Goal: Complete application form

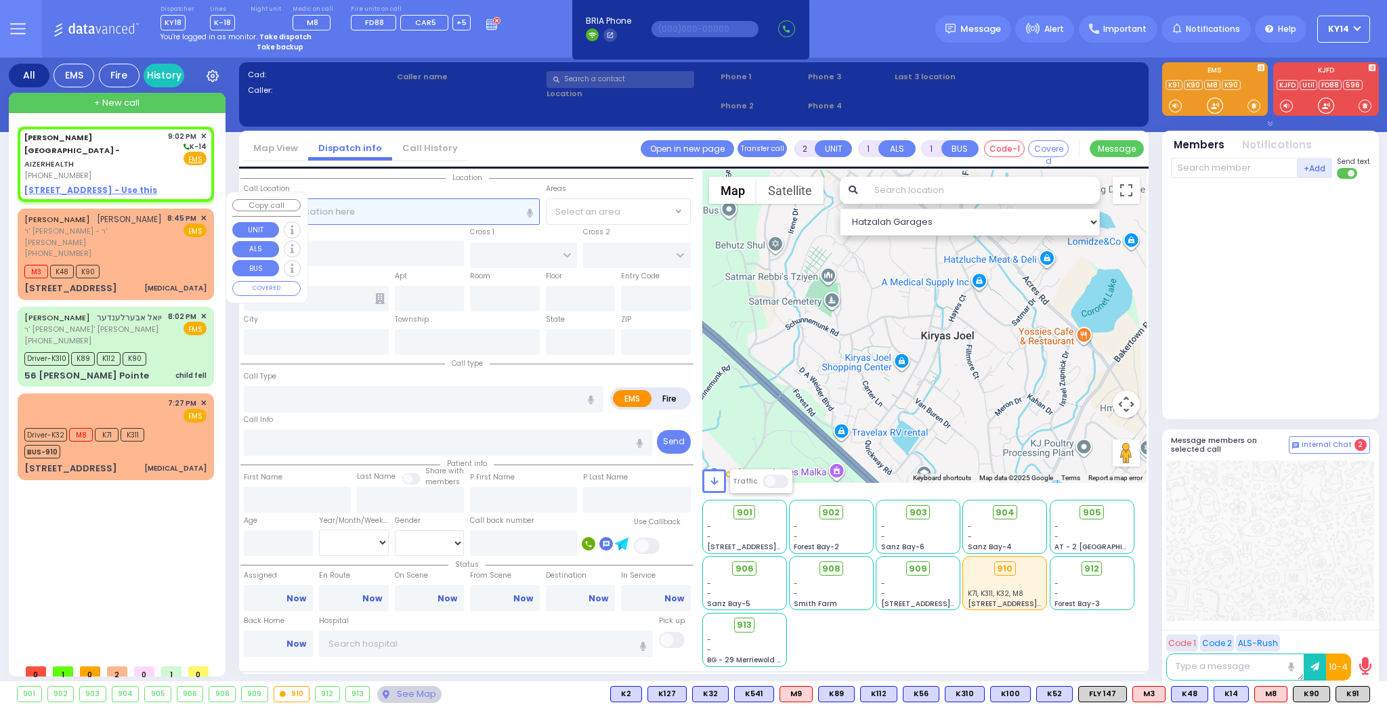
select select
radio input "true"
select select
type input "21:02"
select select "Hatzalah Garages"
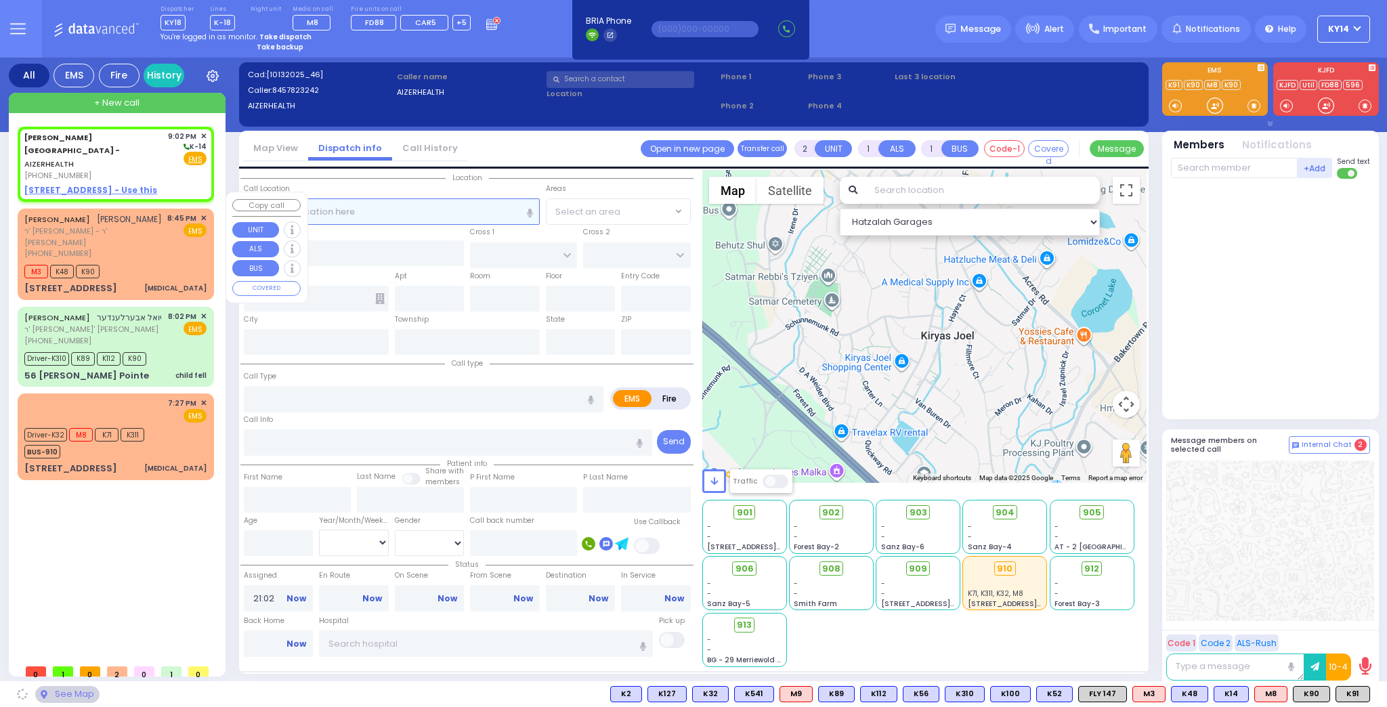
select select
radio input "true"
select select
select select "Hatzalah Garages"
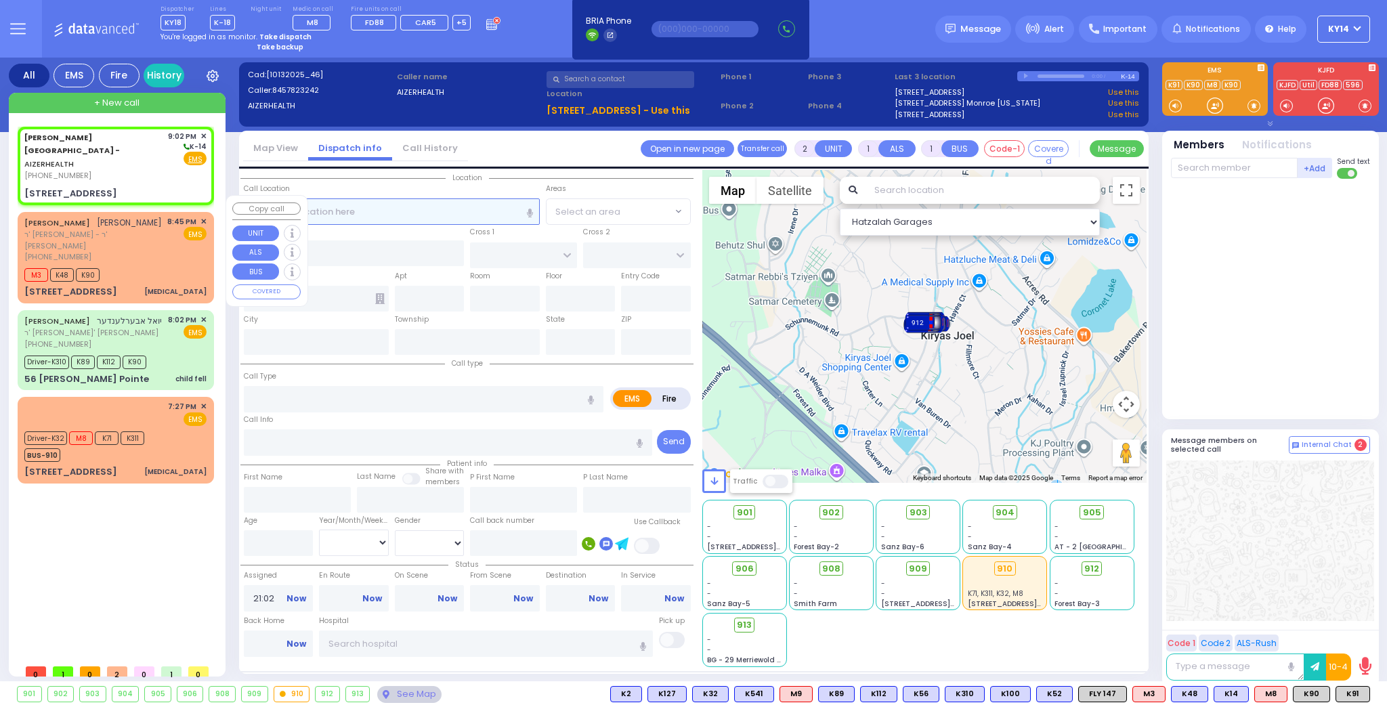
select select
radio input "true"
select select
select select "Hatzalah Garages"
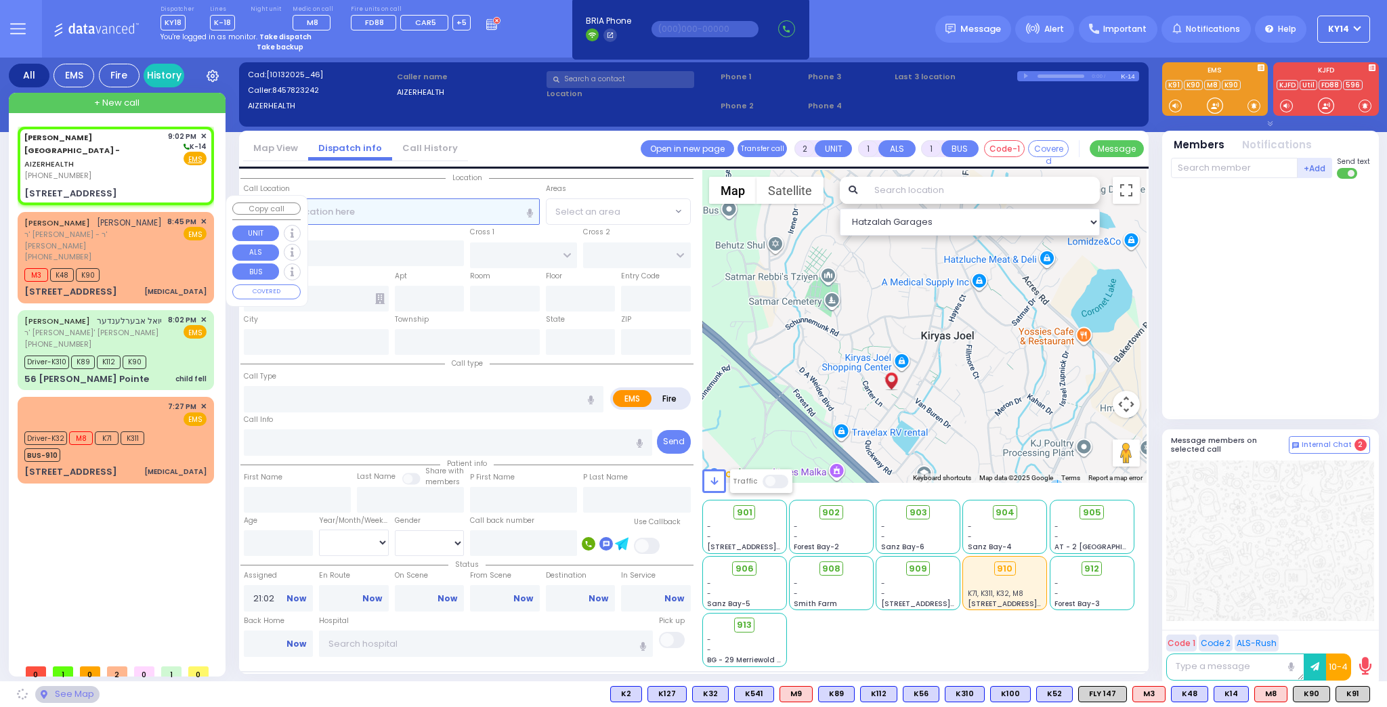
type input "[STREET_ADDRESS]"
type input "Monroe"
type input "[US_STATE]"
type input "10950"
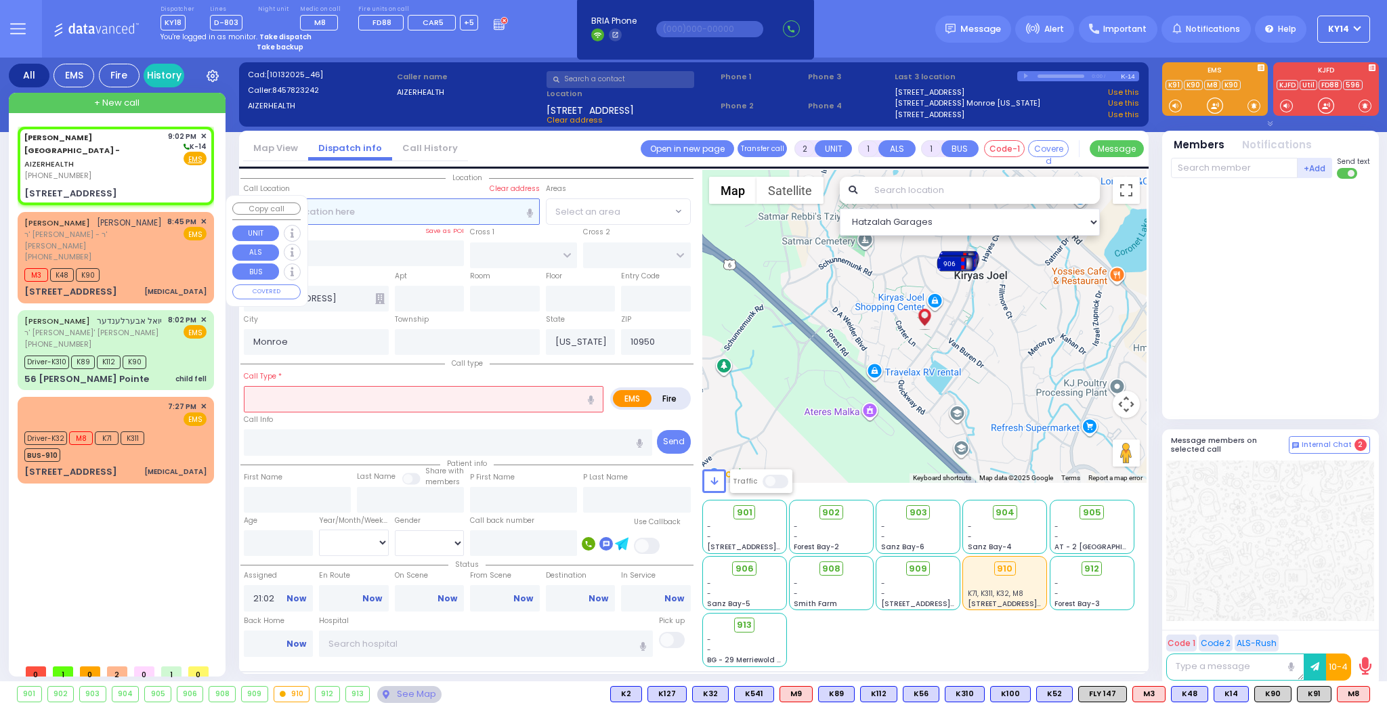
select select
radio input "true"
select select
select select "Hatzalah Garages"
select select
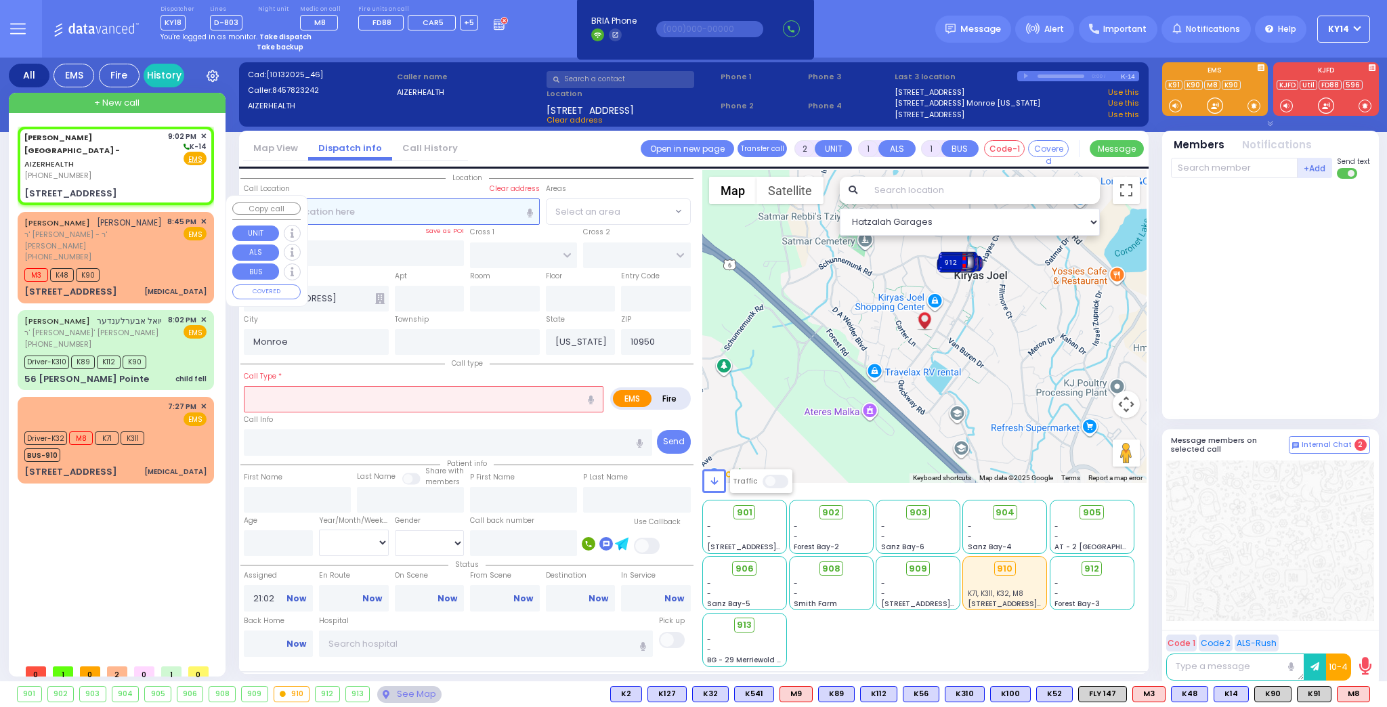
radio input "true"
type input "16"
select select
select select "Hatzalah Garages"
select select
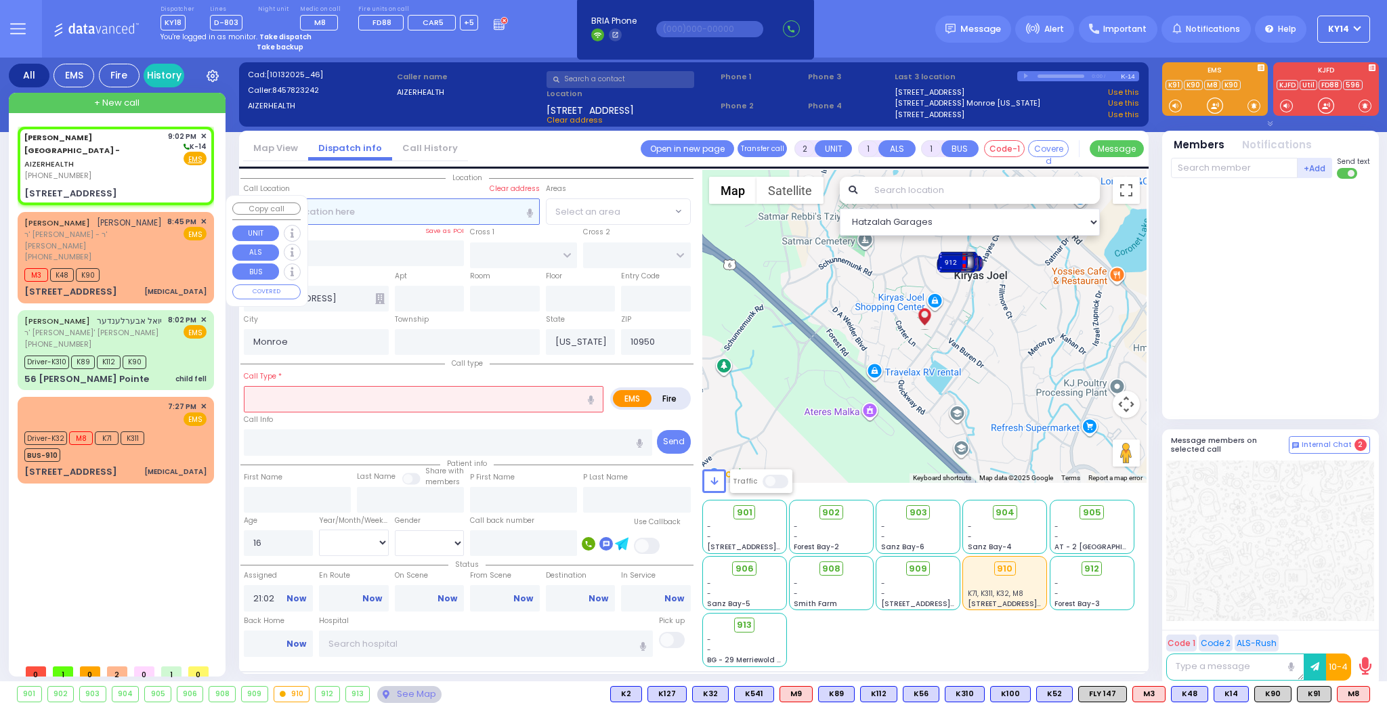
radio input "true"
select select "Year"
select select "Hatzalah Garages"
select select
radio input "true"
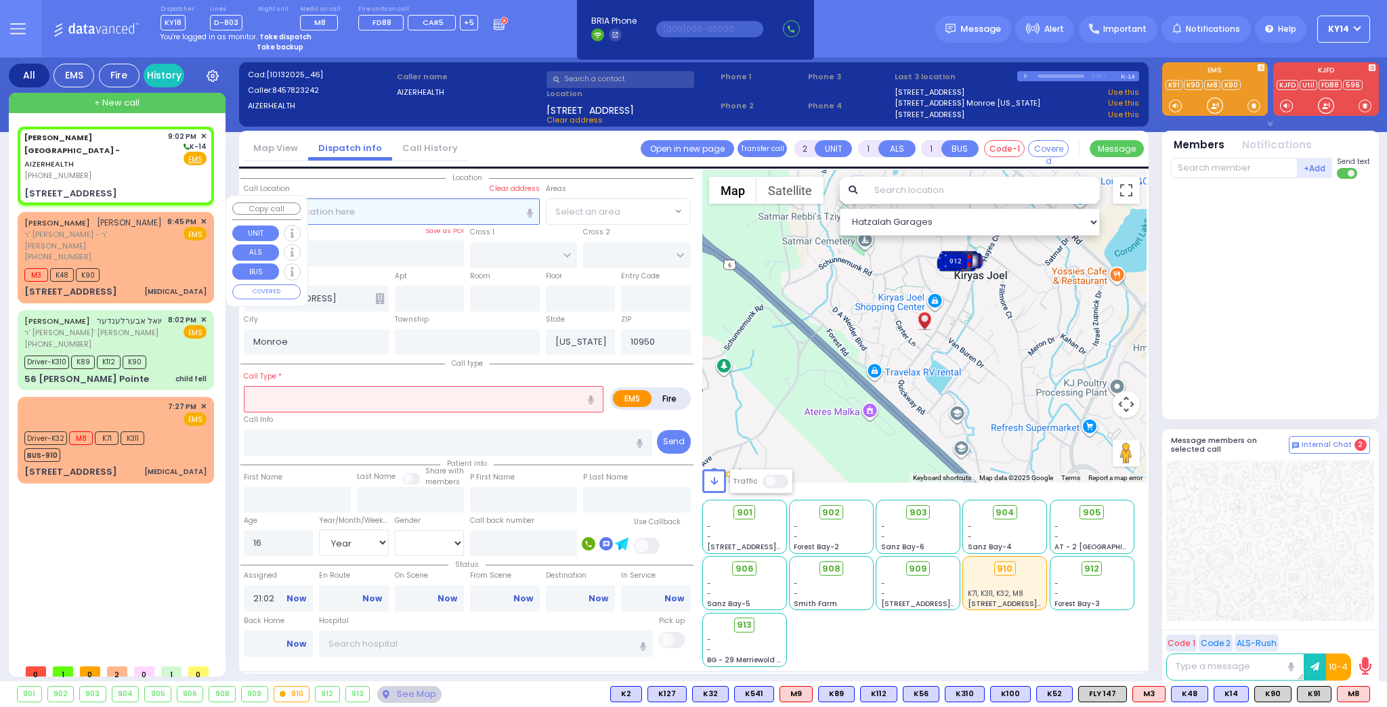
select select "Year"
select select "[DEMOGRAPHIC_DATA]"
select select "Hatzalah Garages"
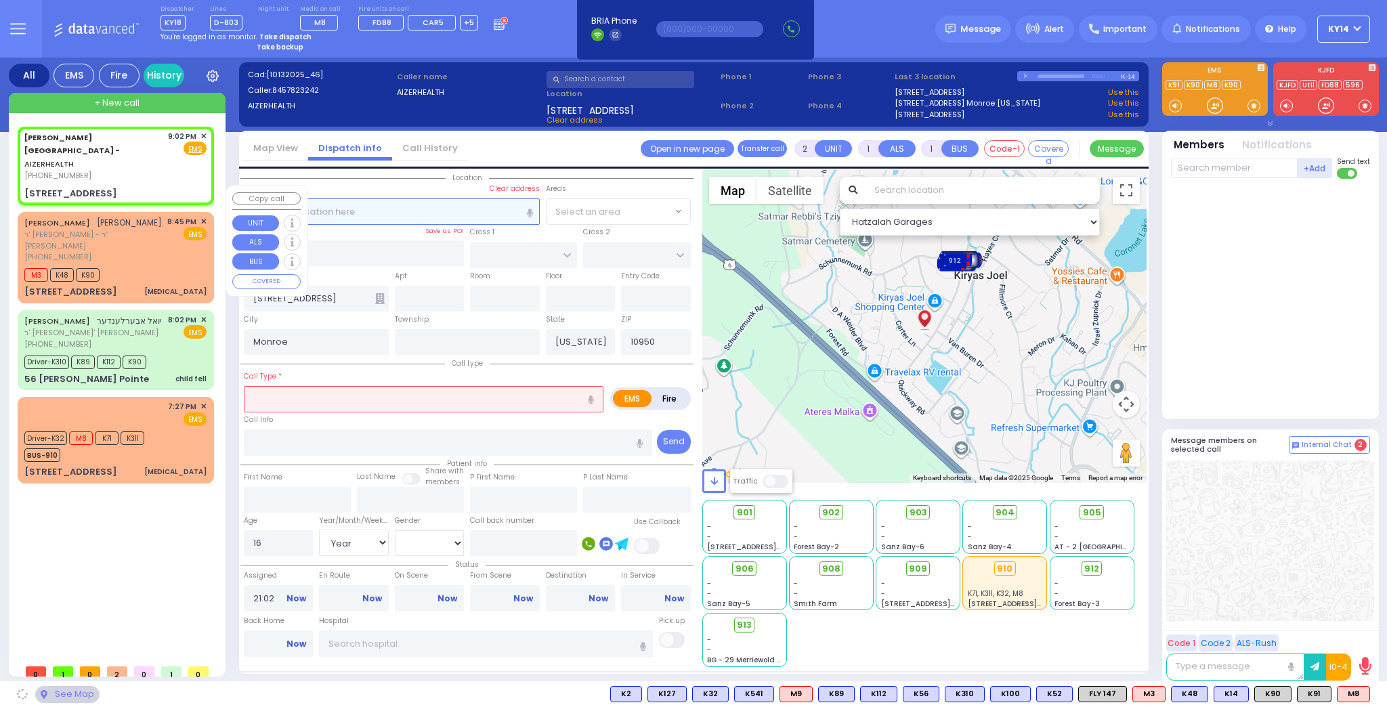
select select
radio input "true"
select select "Year"
select select "[DEMOGRAPHIC_DATA]"
select select "Hatzalah Garages"
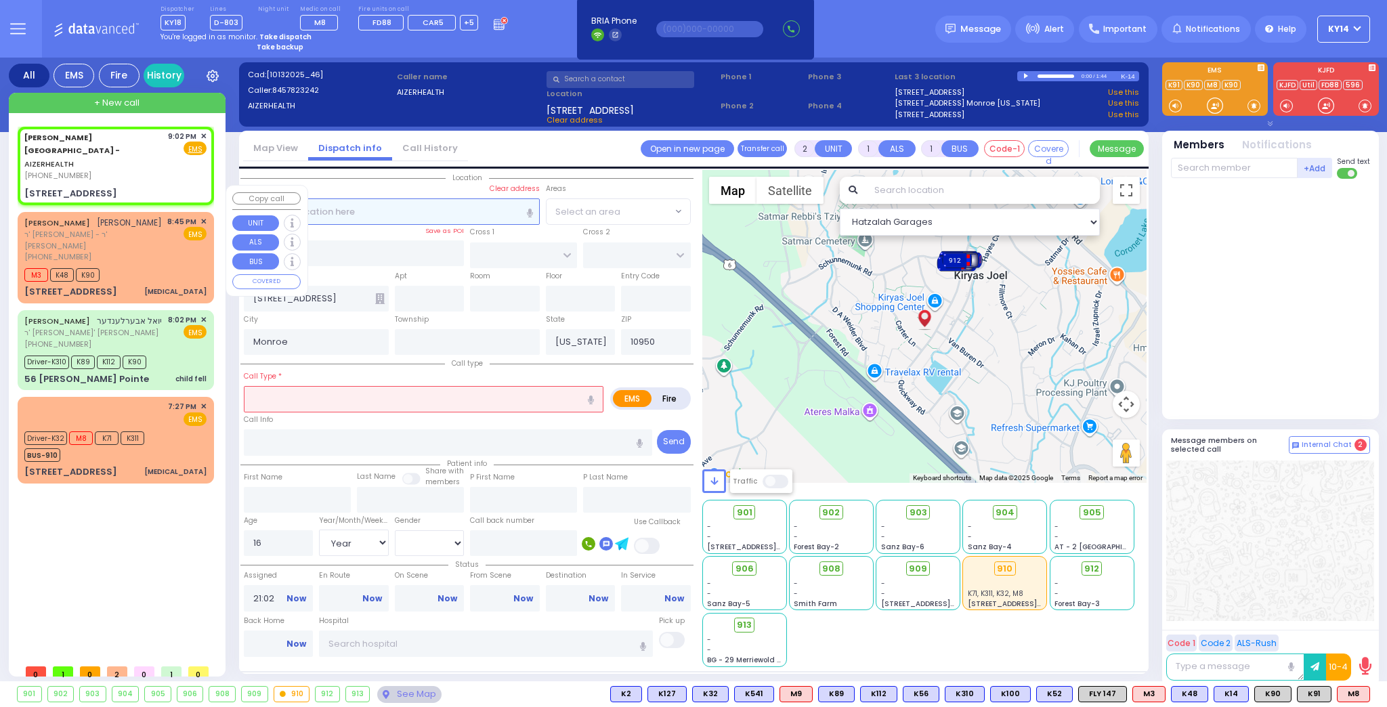
select select
radio input "true"
select select "Year"
select select "[DEMOGRAPHIC_DATA]"
select select "Hatzalah Garages"
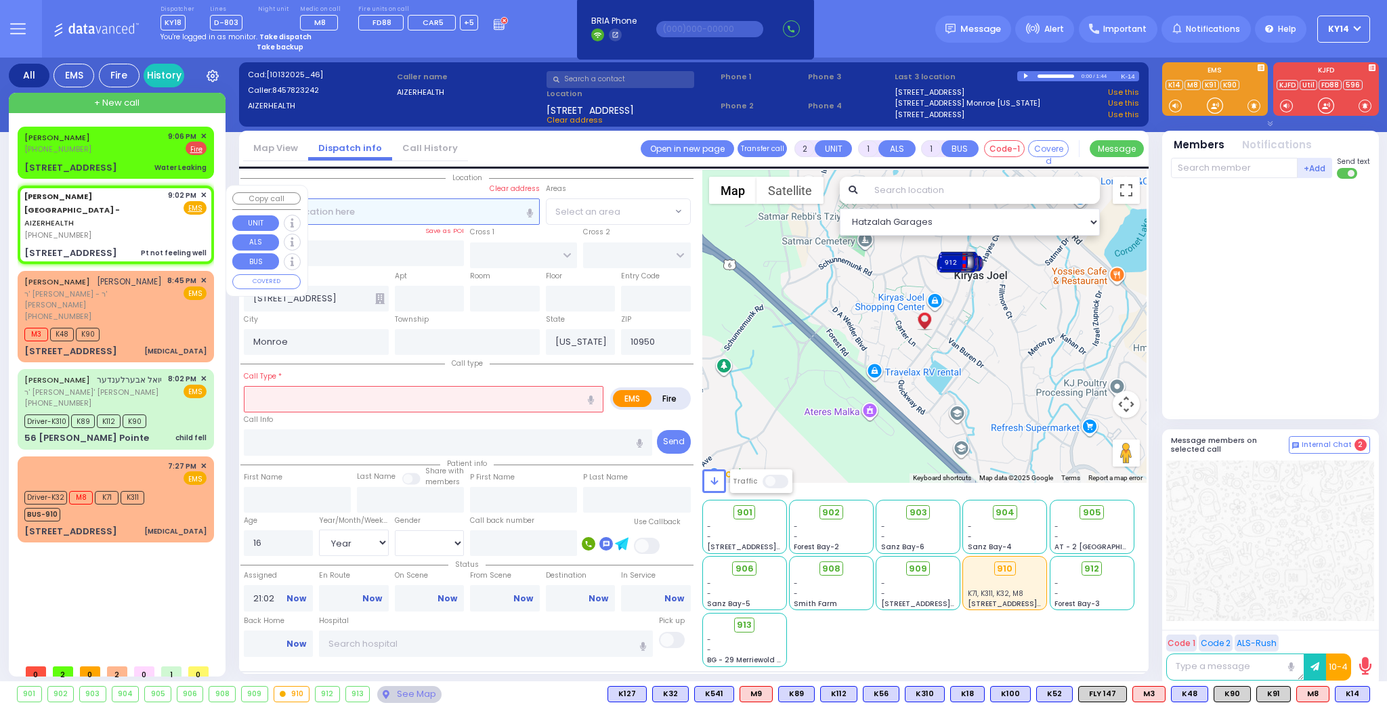
type input "1"
type input "0"
select select
type input "Pt not feeling well"
radio input "true"
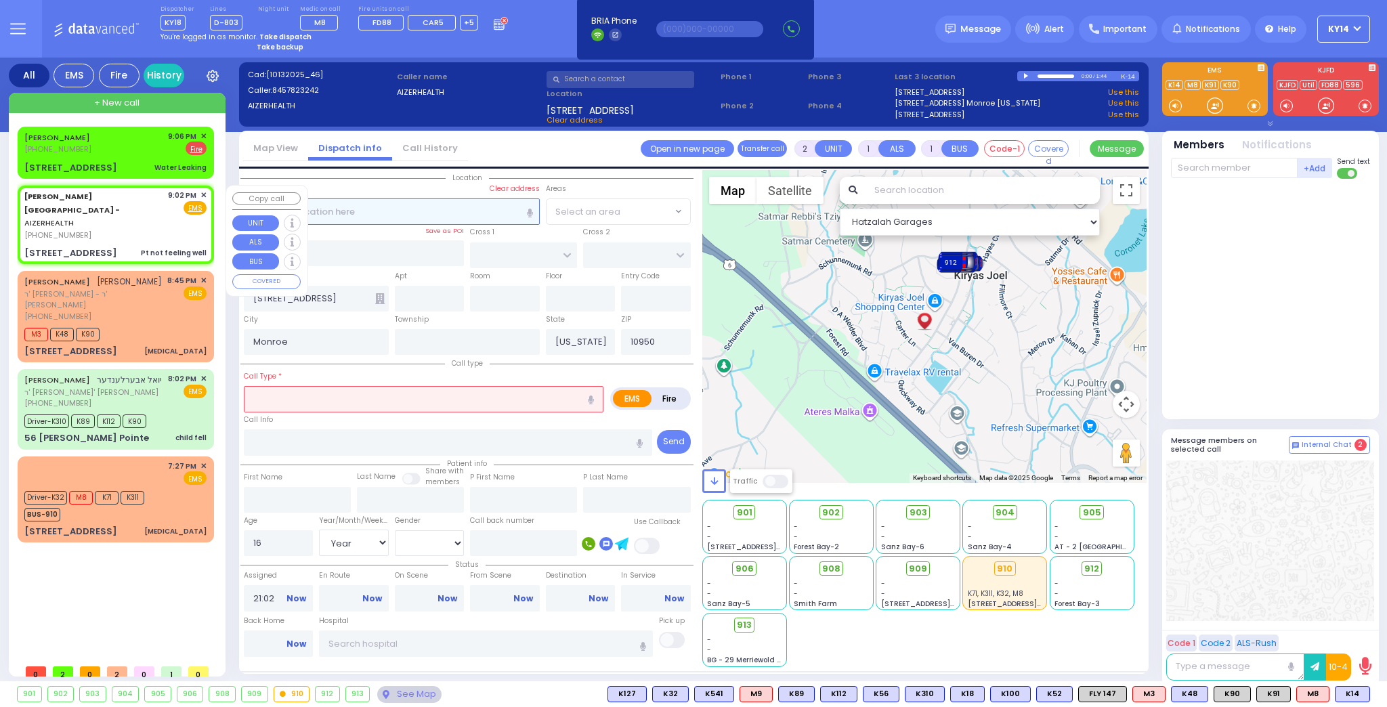
select select "Year"
select select "[DEMOGRAPHIC_DATA]"
select select "Hatzalah Garages"
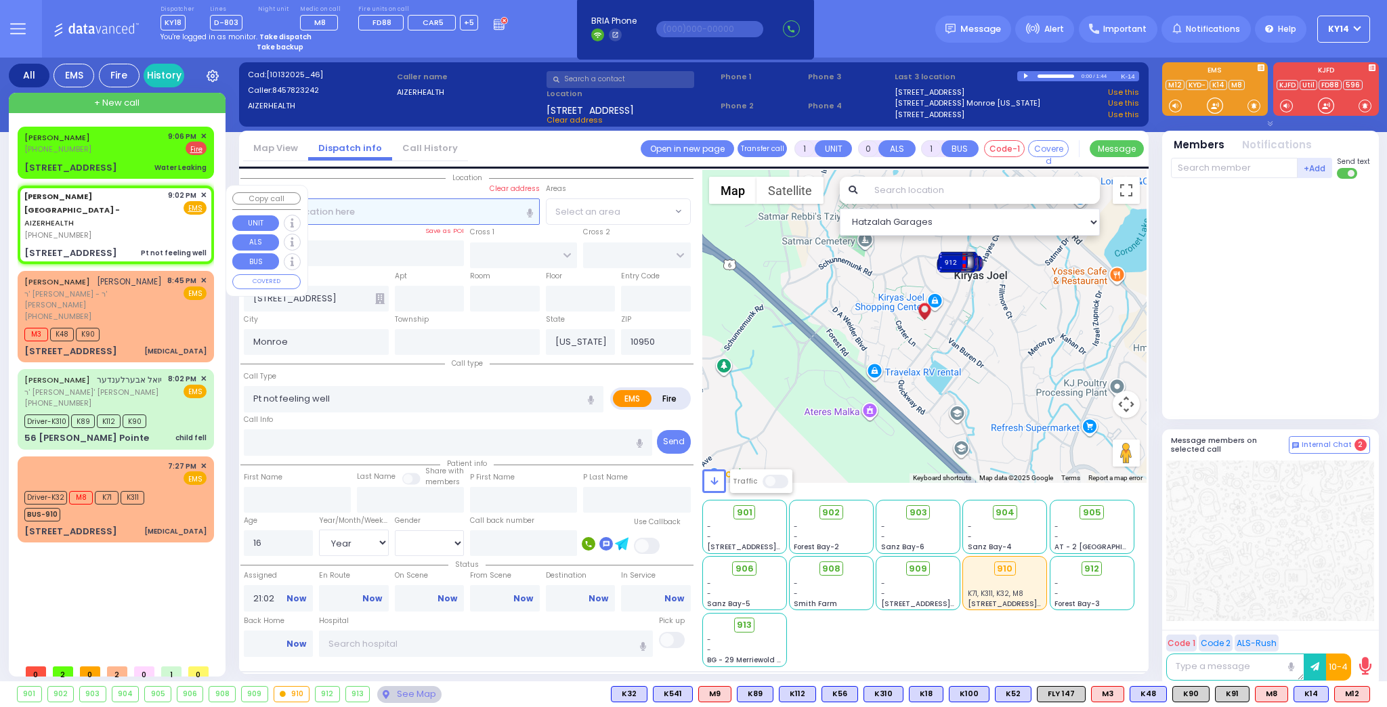
select select
radio input "true"
select select "Year"
select select "[DEMOGRAPHIC_DATA]"
select select "Hatzalah Garages"
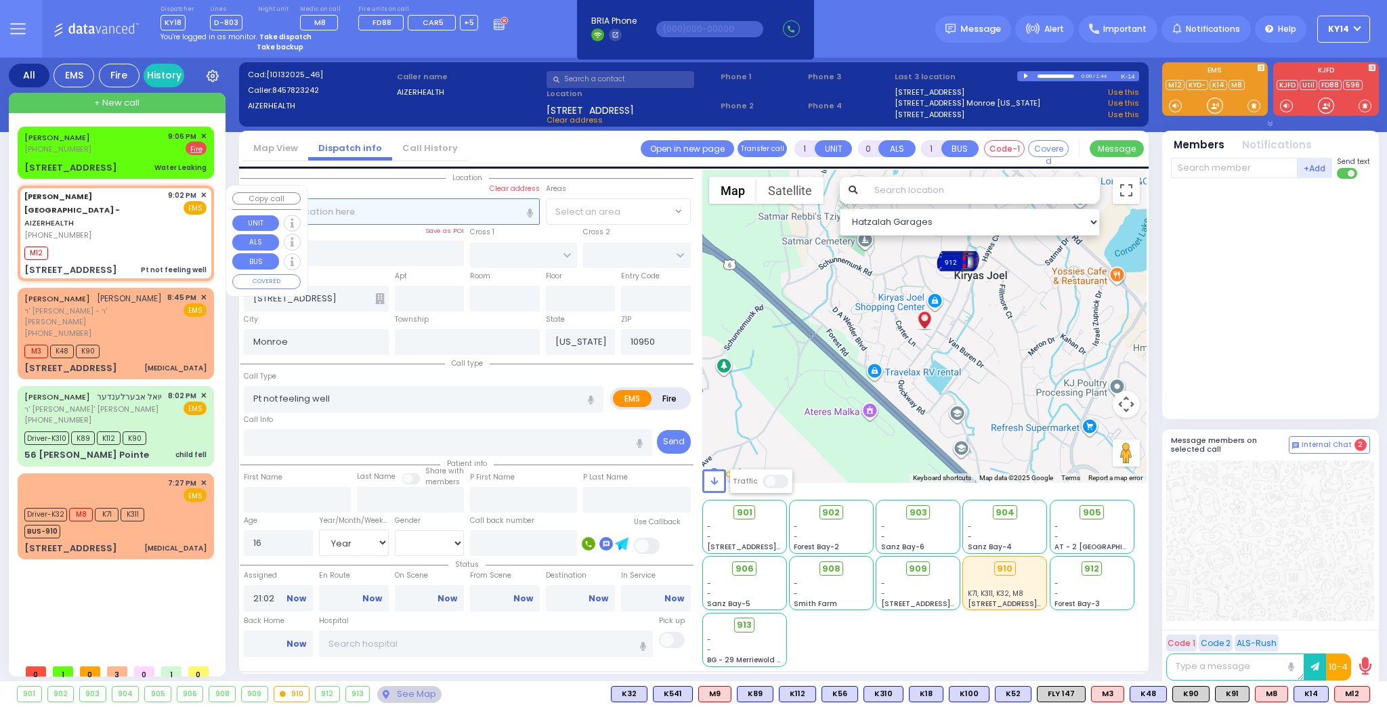
select select
radio input "true"
select select "Year"
select select "[DEMOGRAPHIC_DATA]"
type input "21:07"
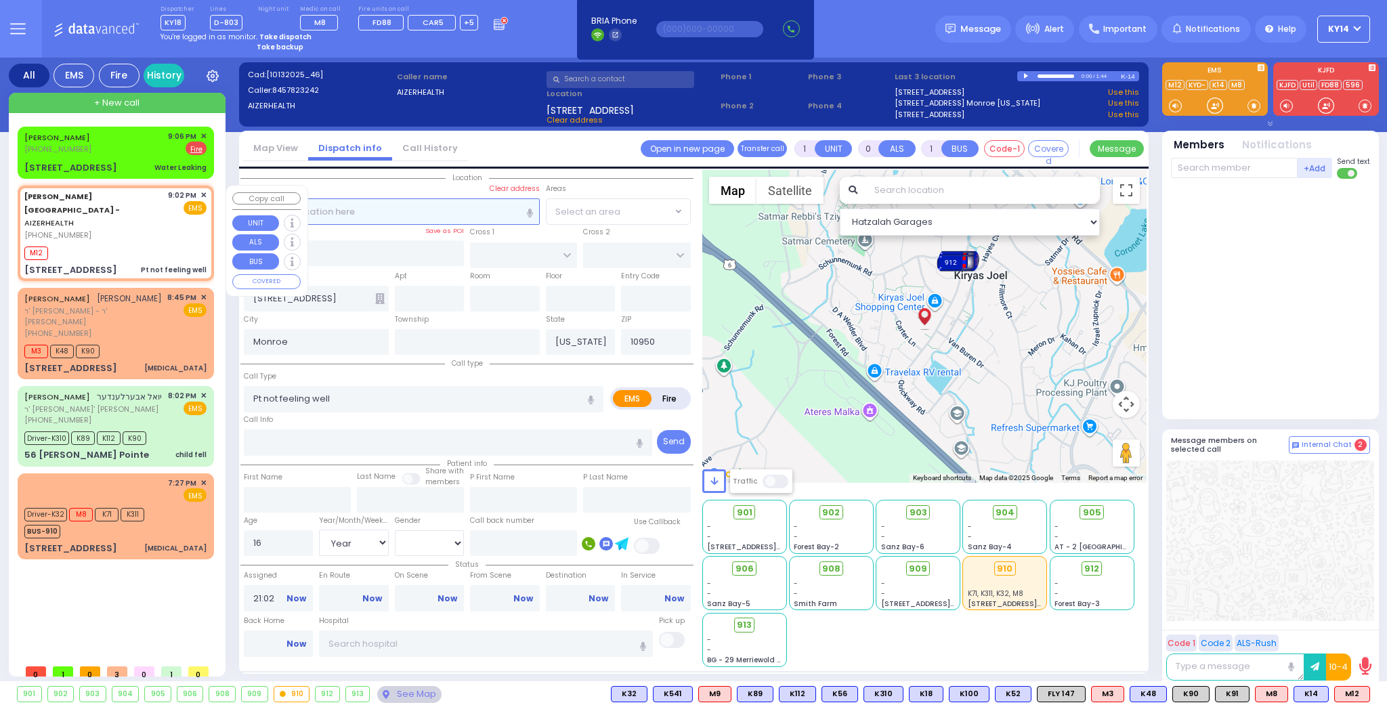
select select "Hatzalah Garages"
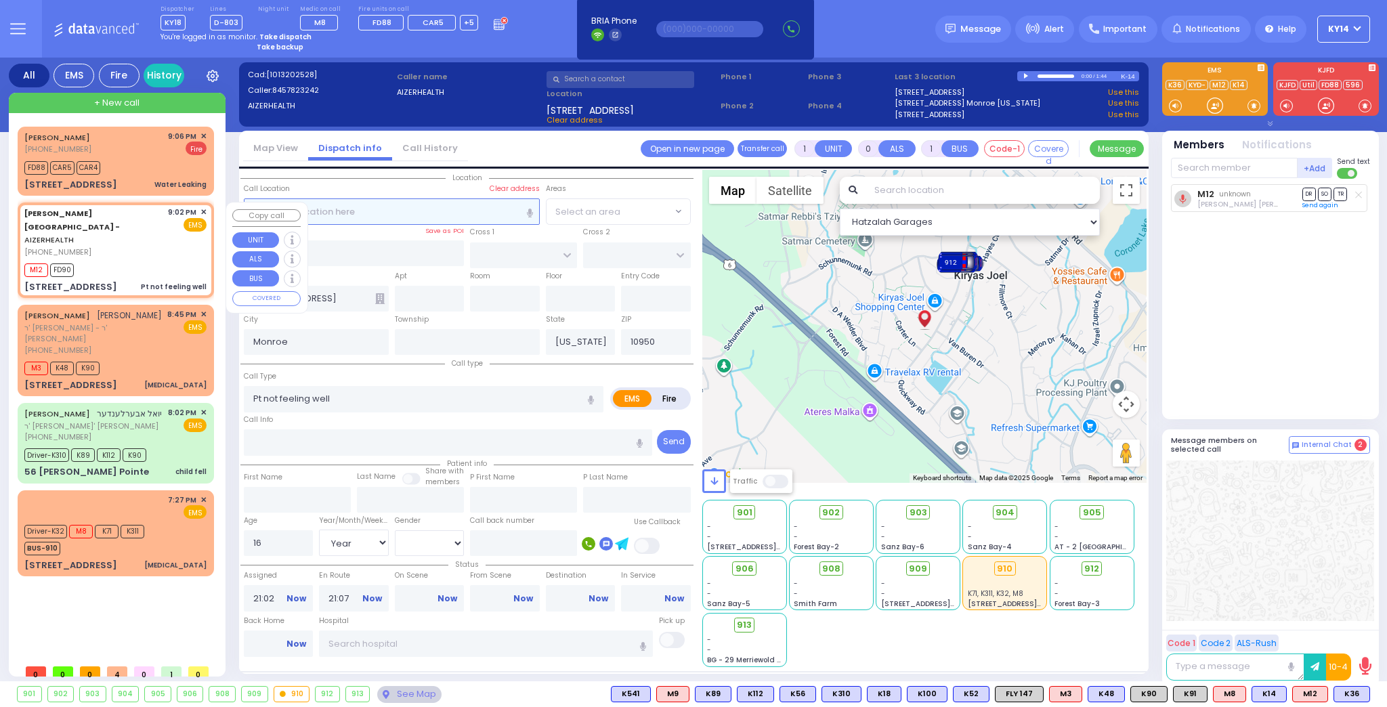
select select
radio input "true"
select select "Year"
select select "[DEMOGRAPHIC_DATA]"
select select "Hatzalah Garages"
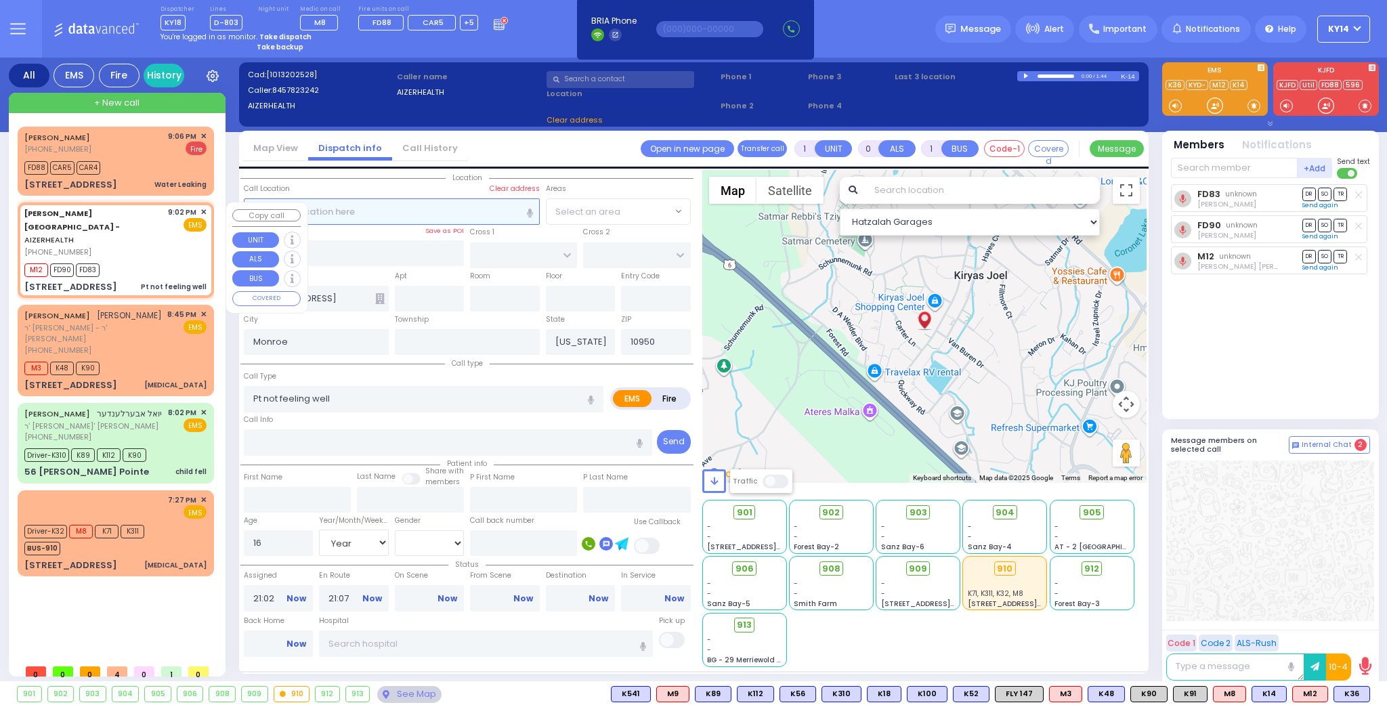
select select
radio input "true"
select select "Year"
select select "[DEMOGRAPHIC_DATA]"
select select "Hatzalah Garages"
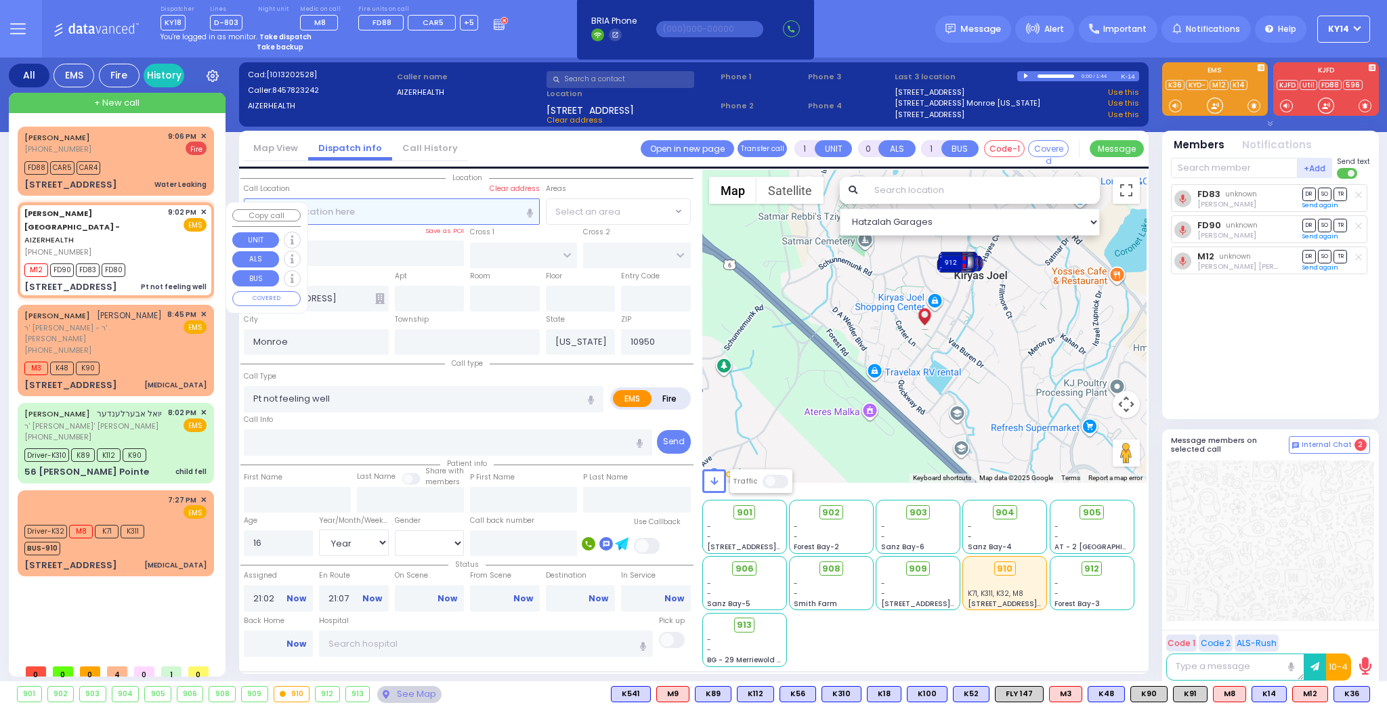
select select
radio input "true"
select select "Year"
select select "[DEMOGRAPHIC_DATA]"
select select "Hatzalah Garages"
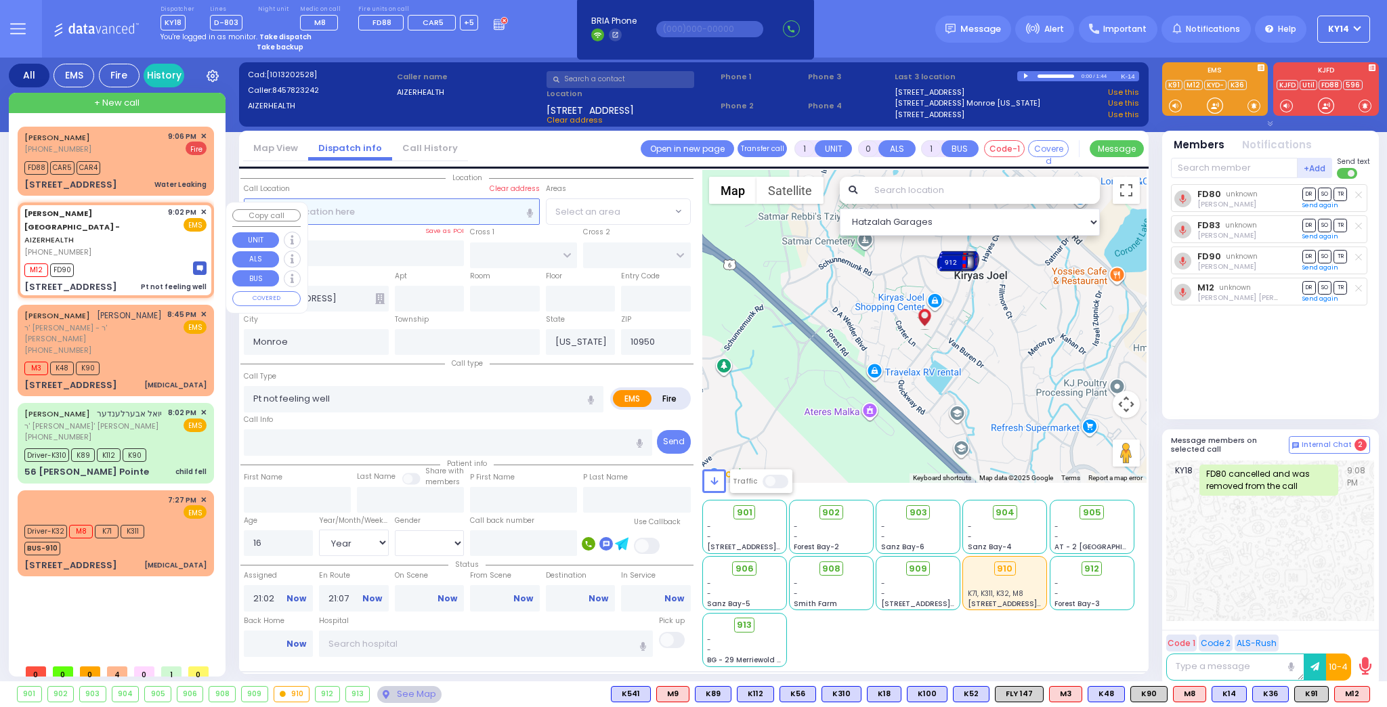
select select
radio input "true"
select select "Year"
select select "[DEMOGRAPHIC_DATA]"
select select "Hatzalah Garages"
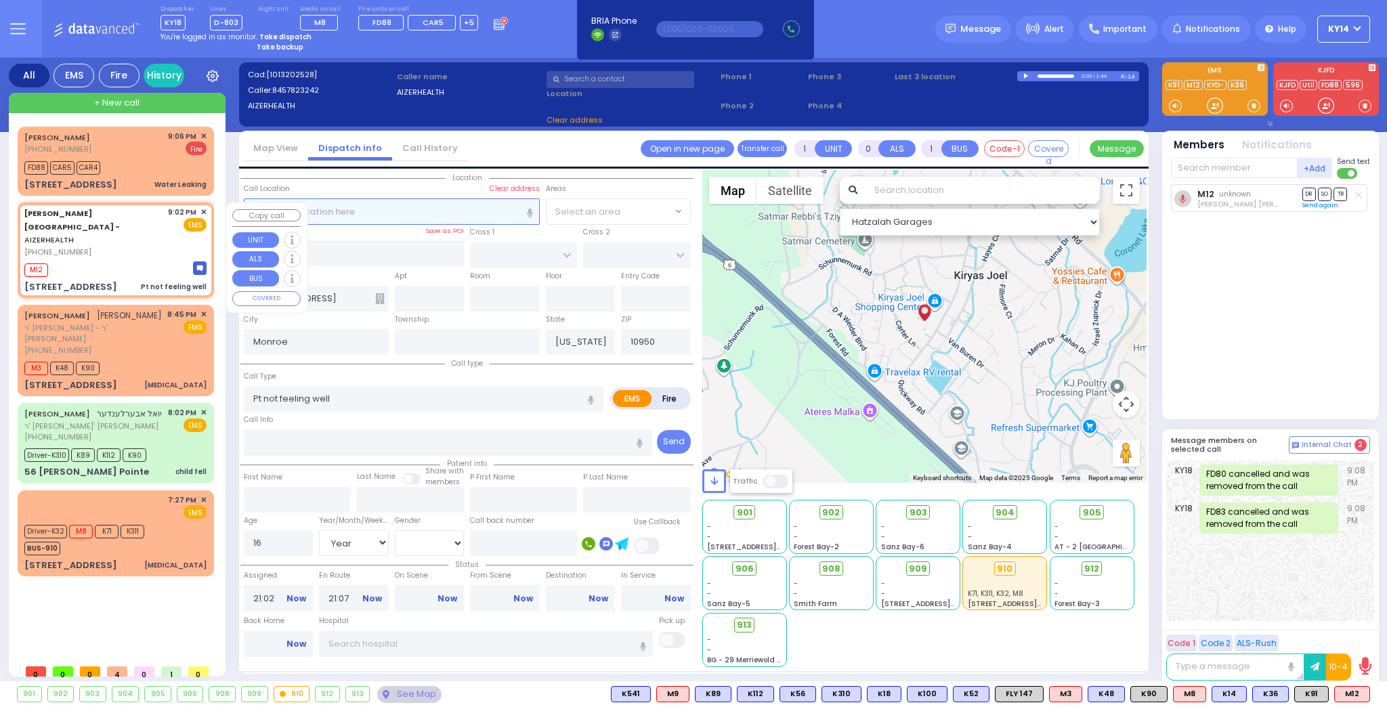
select select
radio input "true"
select select "Year"
select select "[DEMOGRAPHIC_DATA]"
select select "Hatzalah Garages"
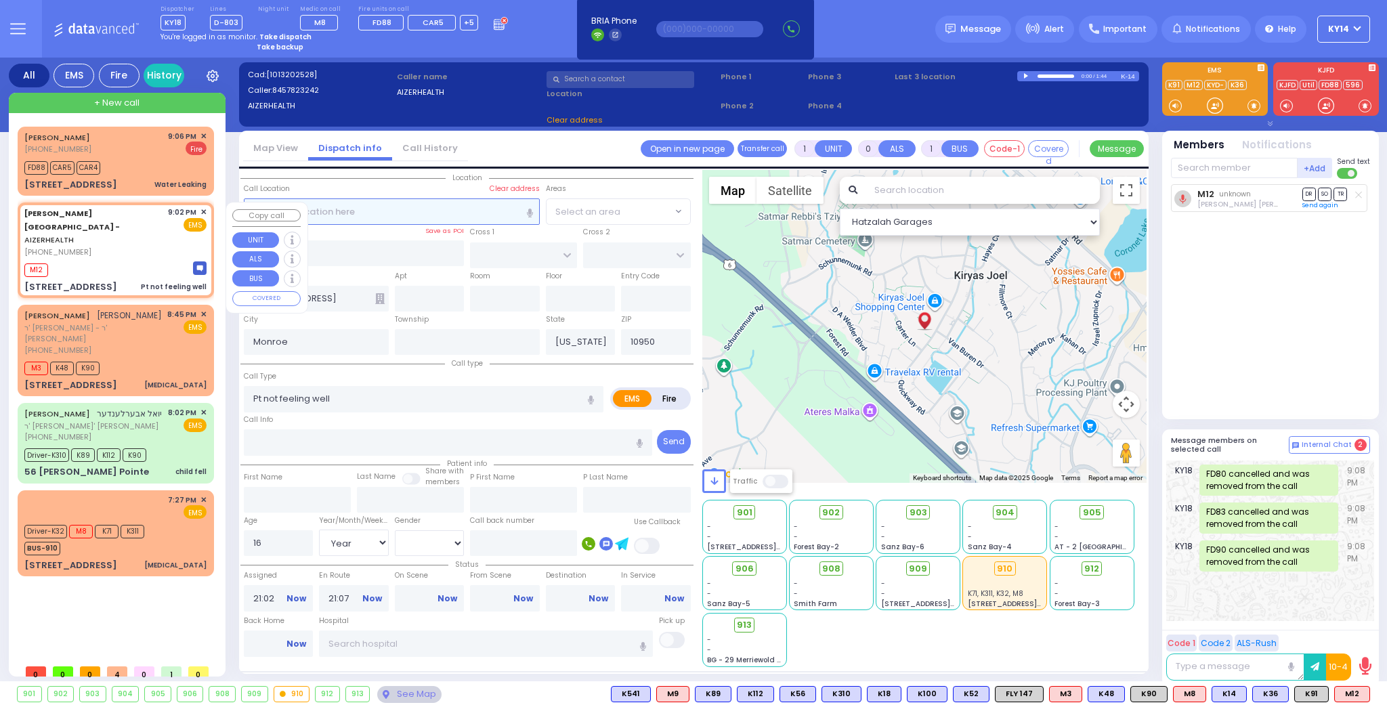
select select
radio input "true"
select select "Year"
select select "[DEMOGRAPHIC_DATA]"
select select "Hatzalah Garages"
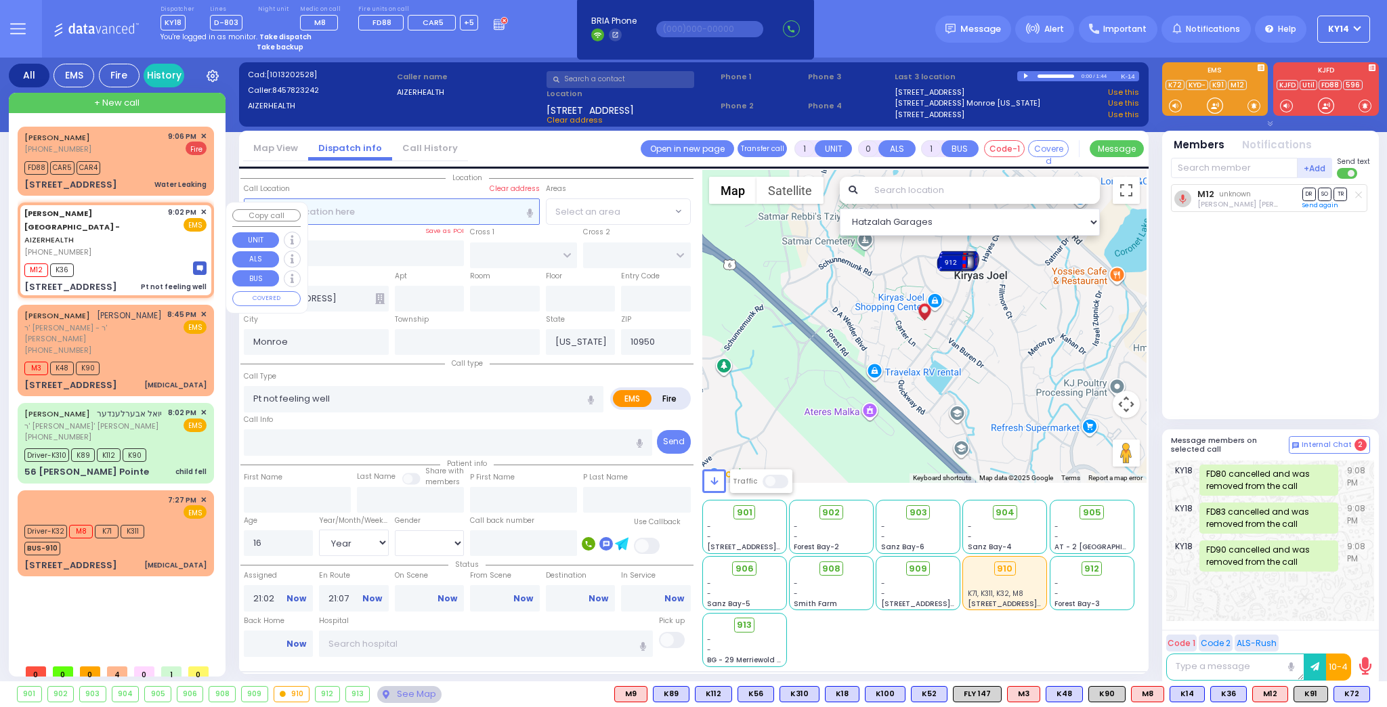
select select
radio input "true"
select select "Year"
select select "[DEMOGRAPHIC_DATA]"
select select "Hatzalah Garages"
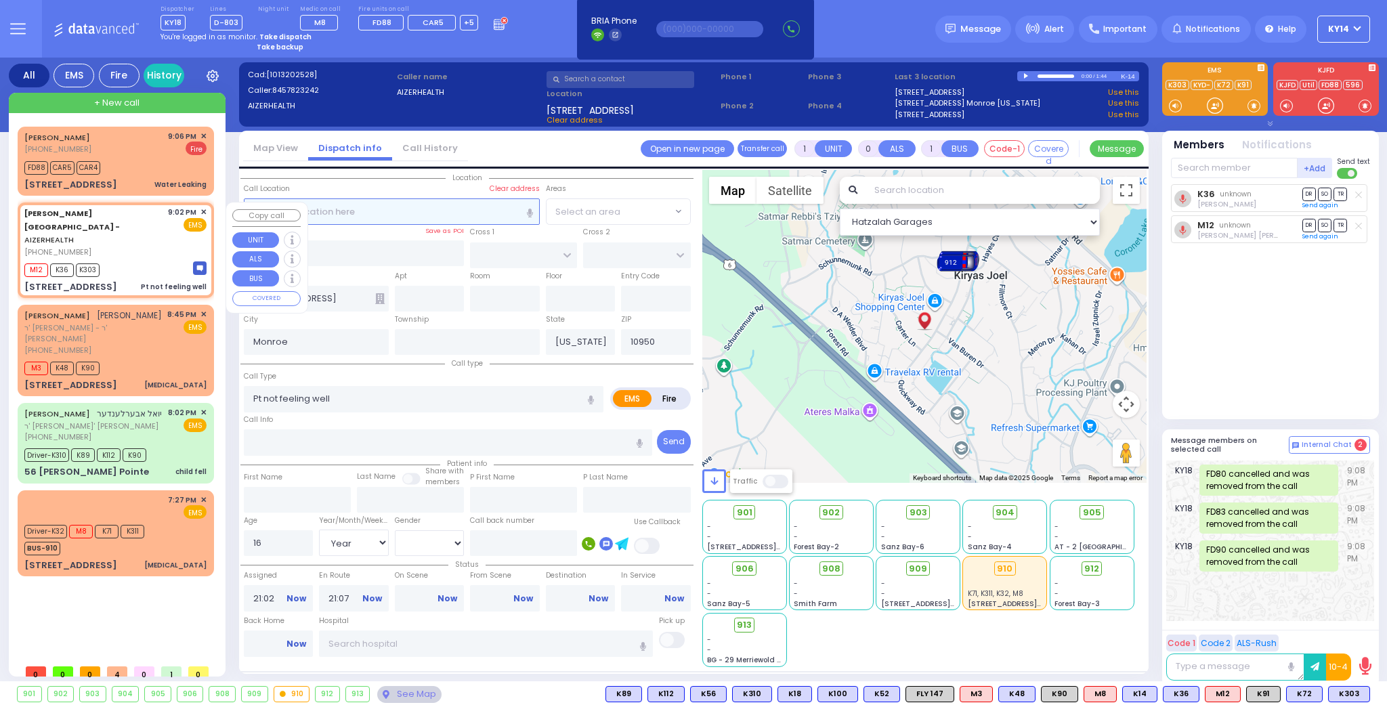
select select
radio input "true"
select select "Year"
select select "[DEMOGRAPHIC_DATA]"
select select "Hatzalah Garages"
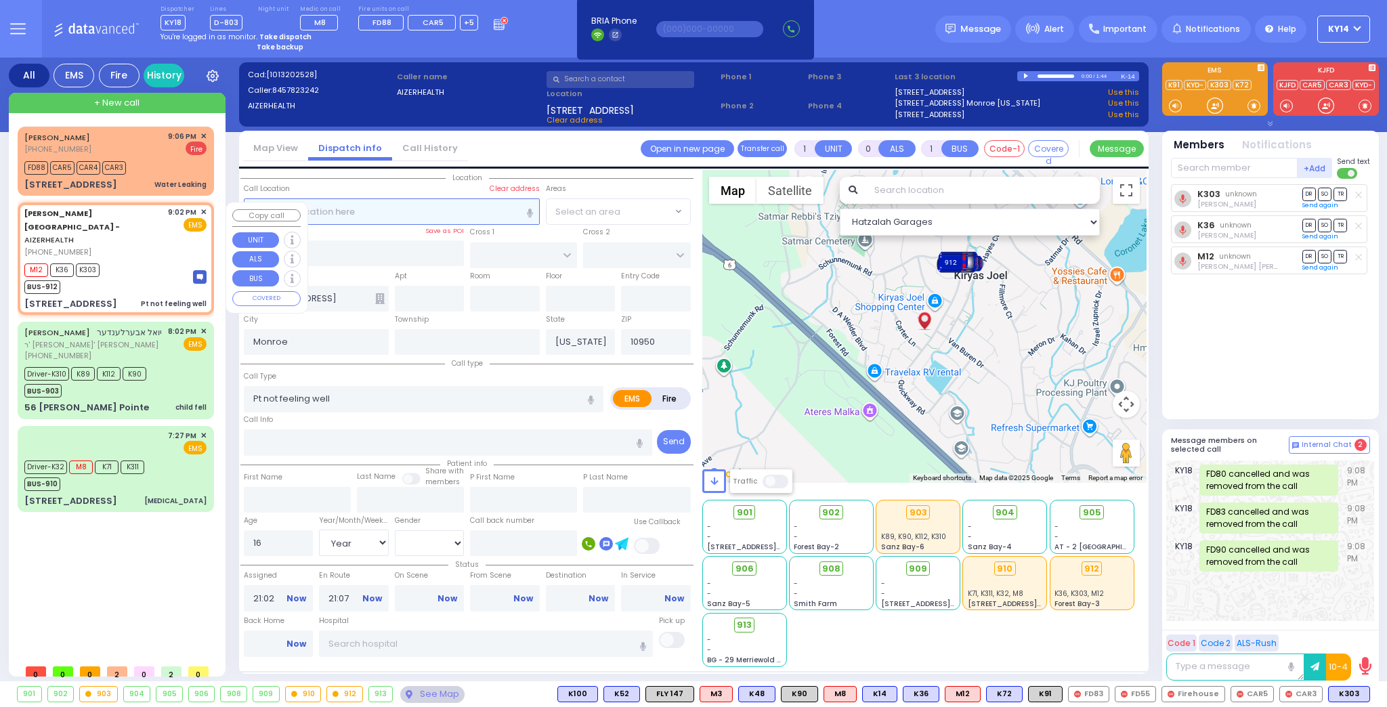
select select
radio input "true"
select select "Year"
select select "[DEMOGRAPHIC_DATA]"
select select "Hatzalah Garages"
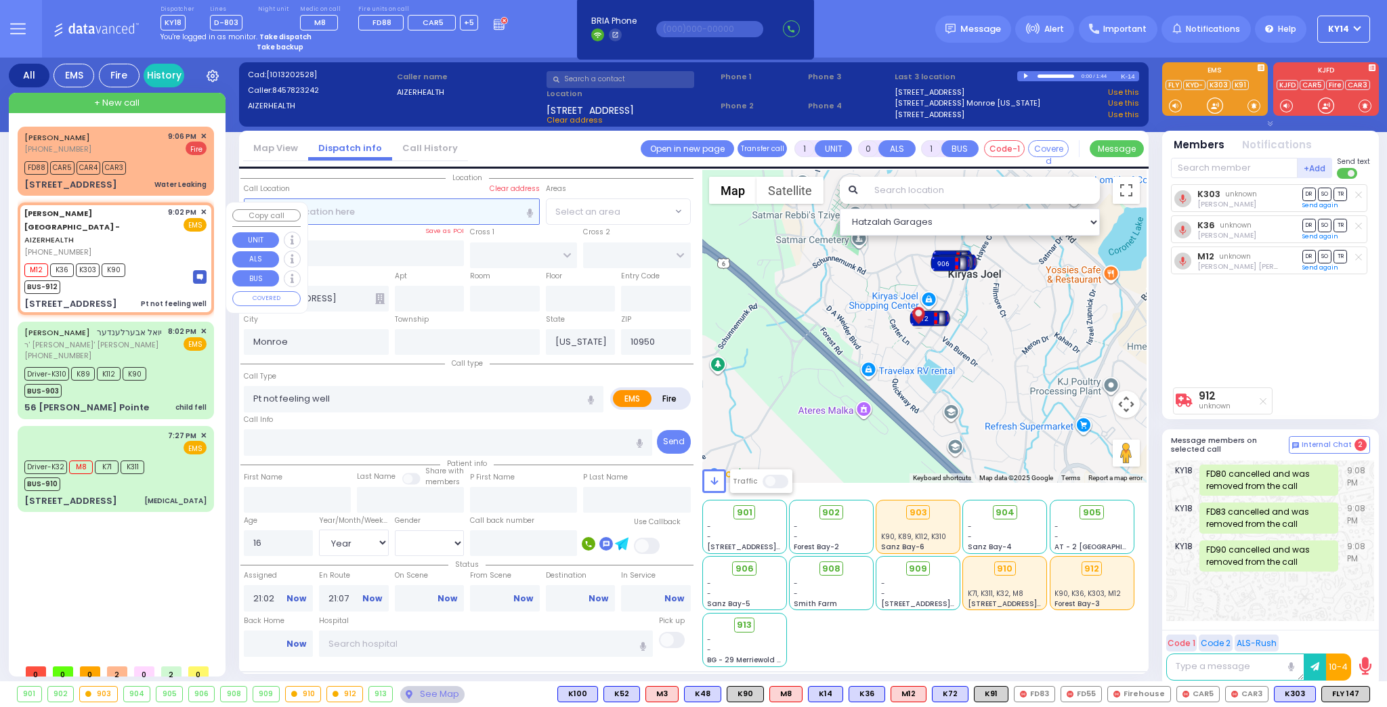
select select
radio input "true"
select select "Year"
select select "[DEMOGRAPHIC_DATA]"
select select "Hatzalah Garages"
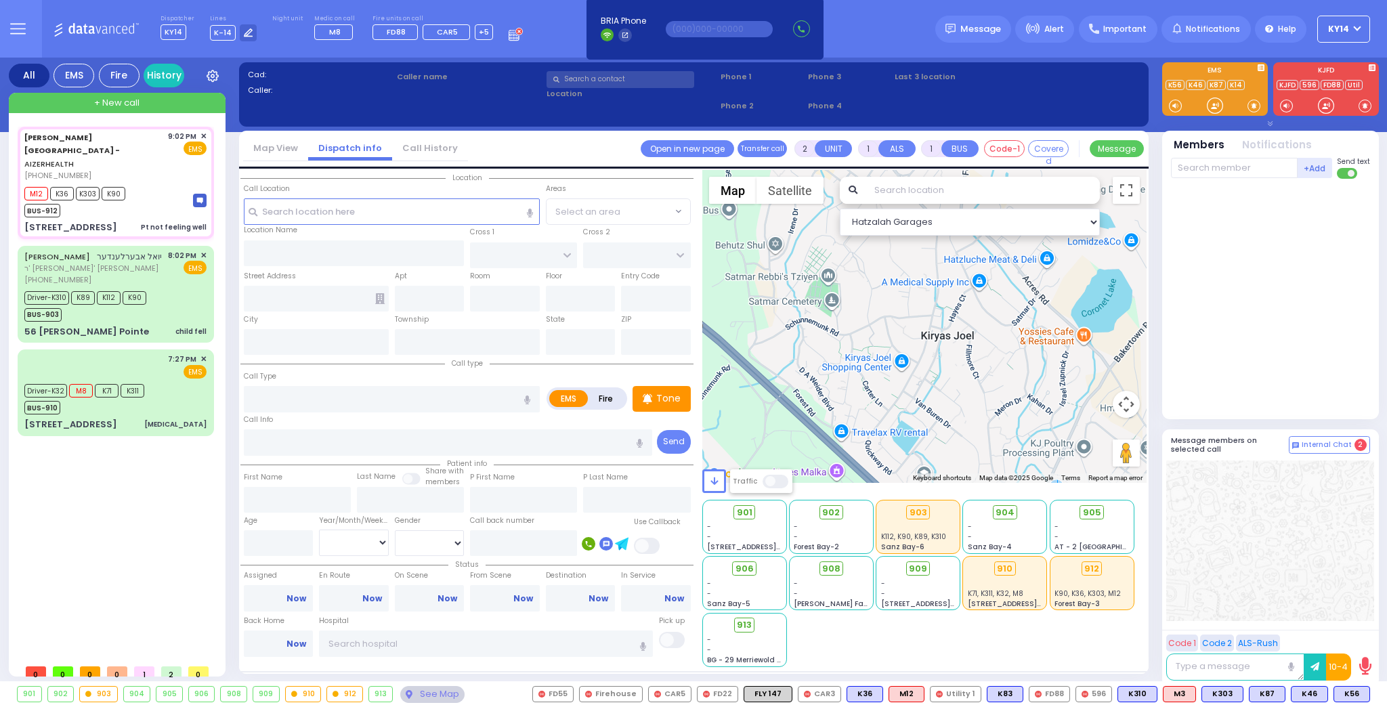
type input "6"
select select
type input "Pt not feeling well"
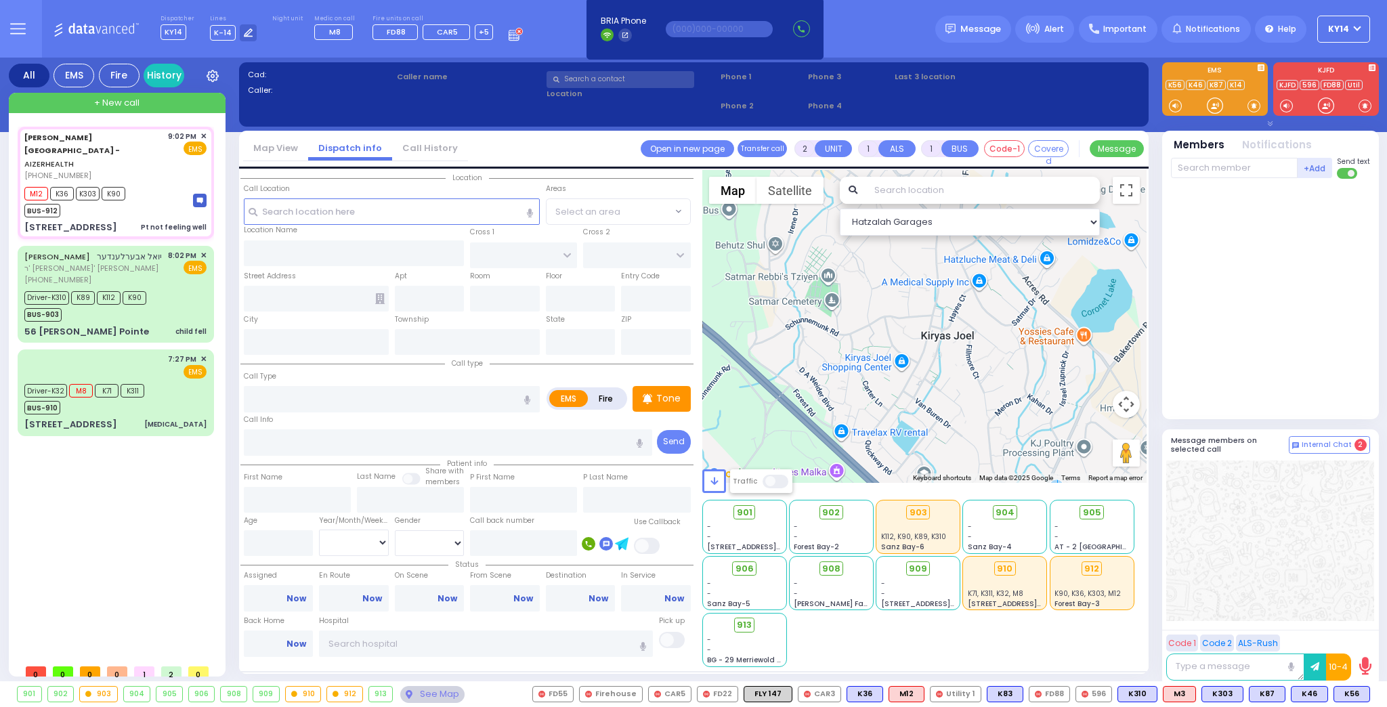
radio input "true"
type input "Unknown"
type input "16"
select select "Year"
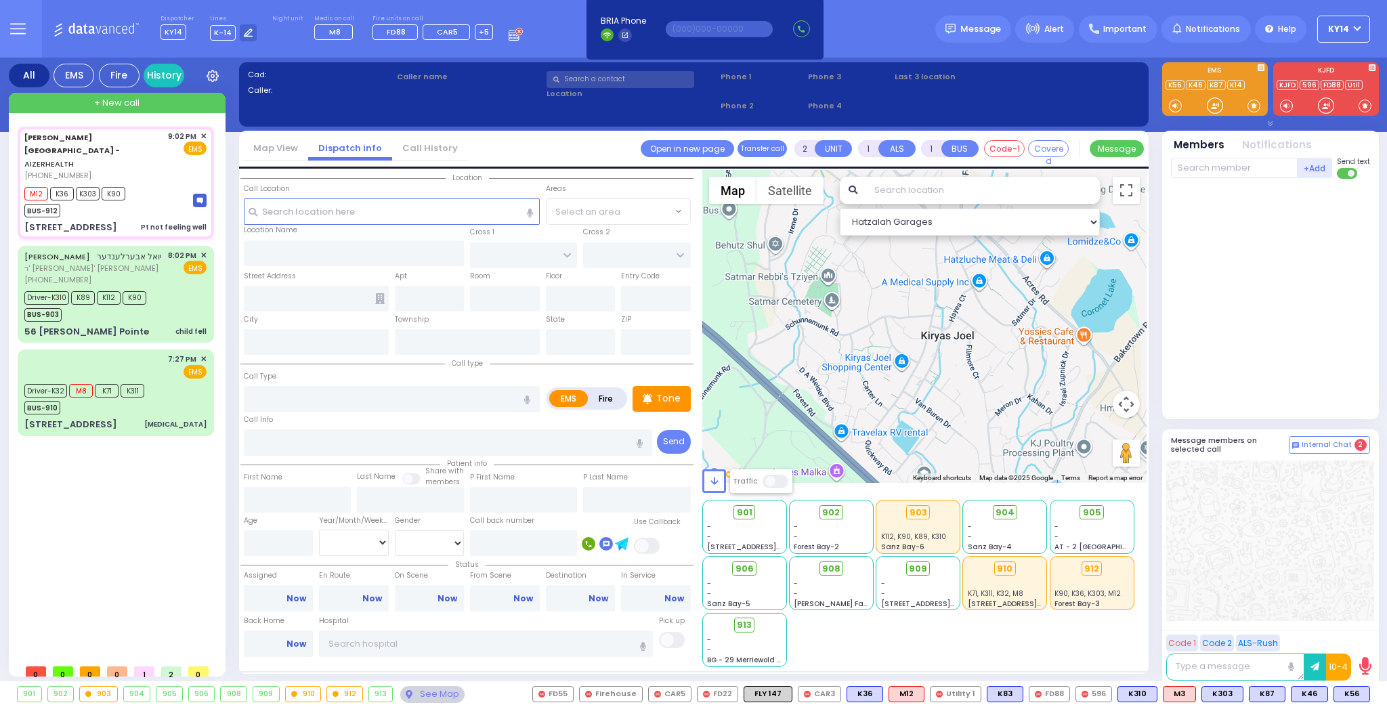
select select "[DEMOGRAPHIC_DATA]"
type input "21:02"
type input "21:07"
type input "21:10"
select select "Hatzalah Garages"
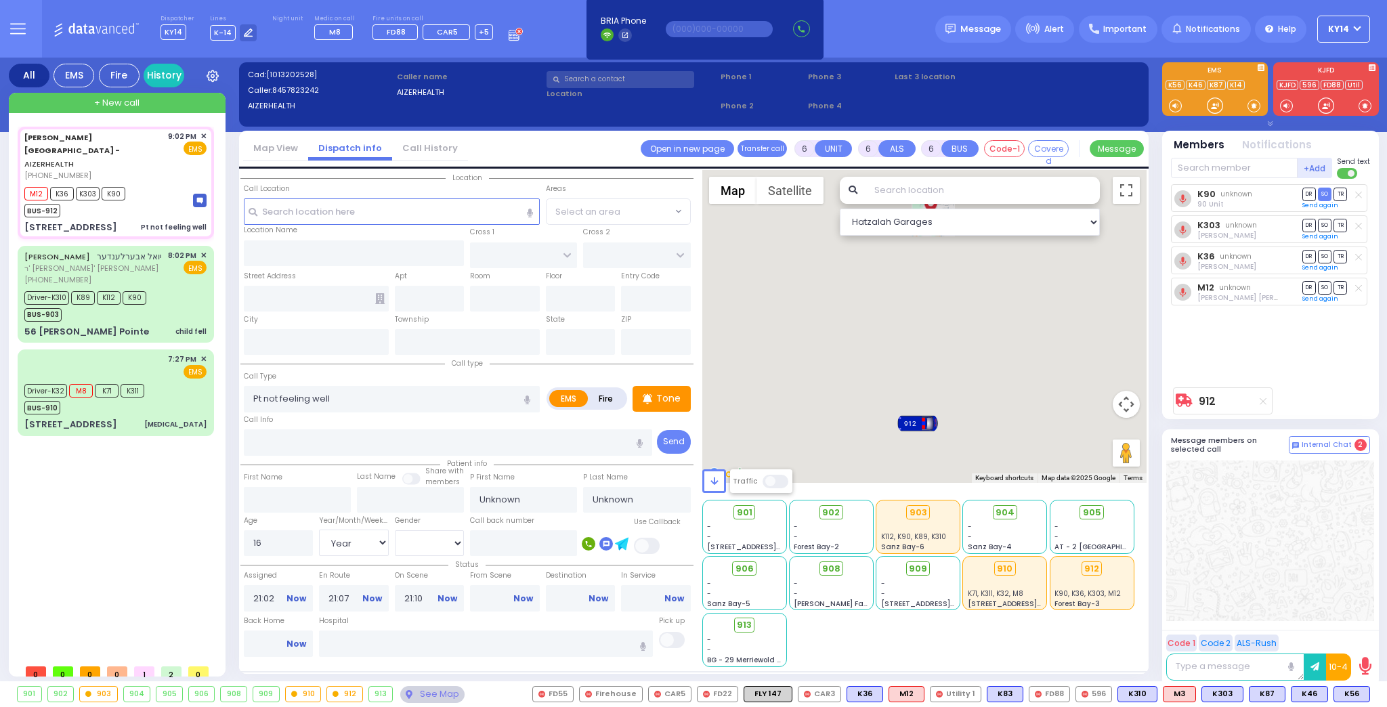
select select
radio input "true"
select select "Year"
select select "[DEMOGRAPHIC_DATA]"
type input "[STREET_ADDRESS]"
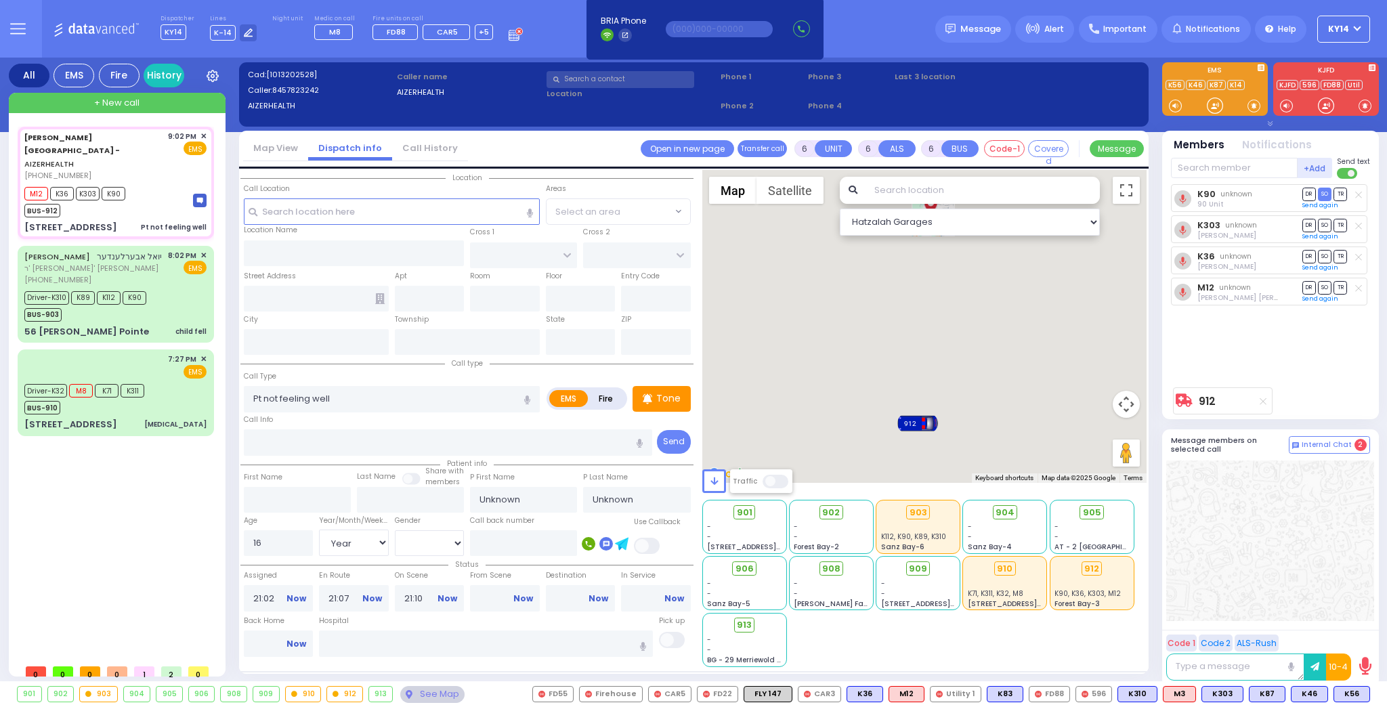
type input "Monroe"
type input "[US_STATE]"
type input "10950"
select select "Hatzalah Garages"
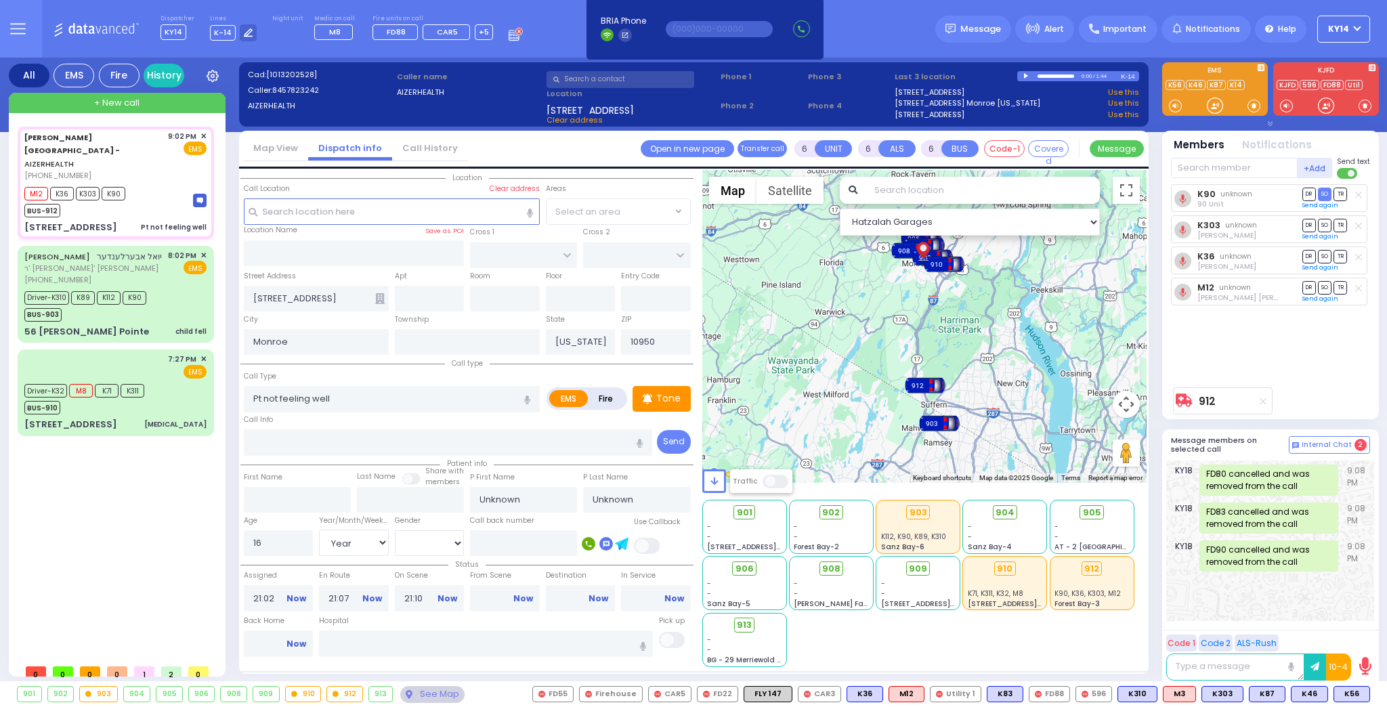
select select
radio input "true"
type input "David"
type input "Silberstein"
select select "Year"
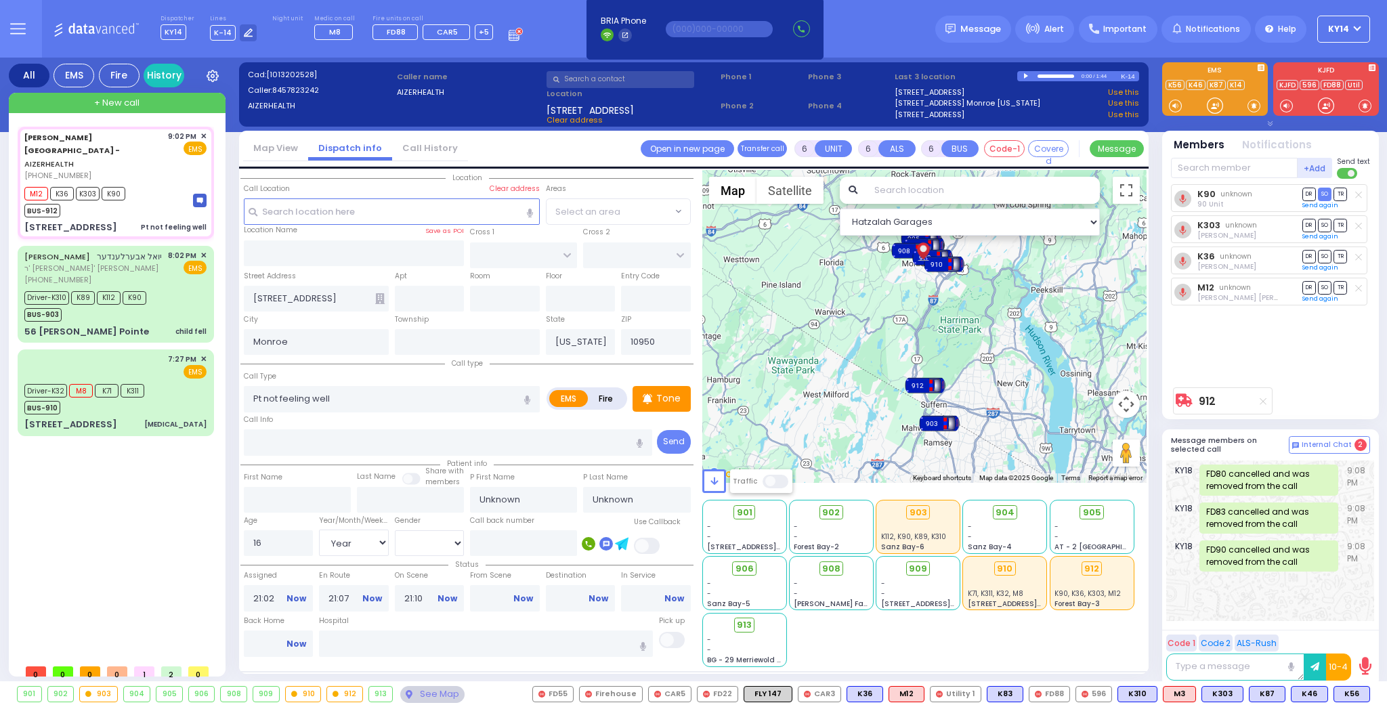
select select "[DEMOGRAPHIC_DATA]"
select select "Hatzalah Garages"
select select
radio input "true"
select select "Year"
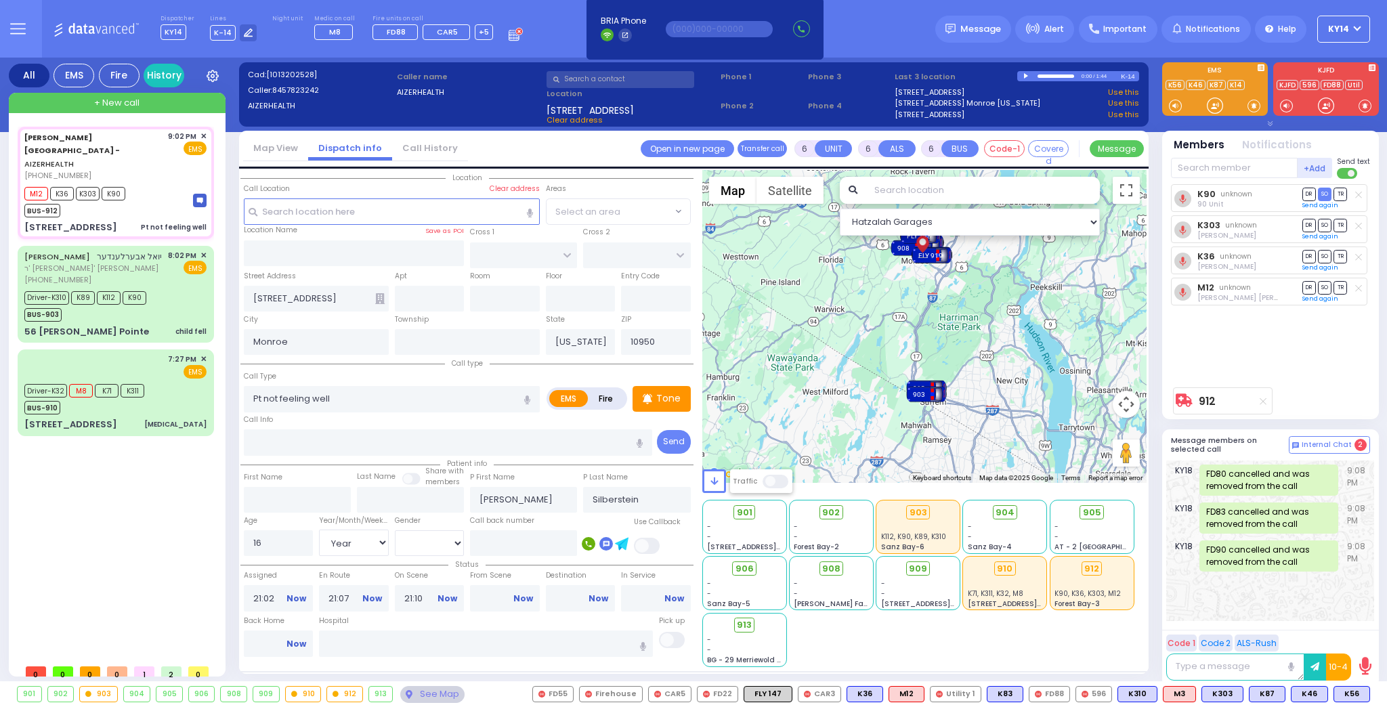
select select "[DEMOGRAPHIC_DATA]"
select select "Hatzalah Garages"
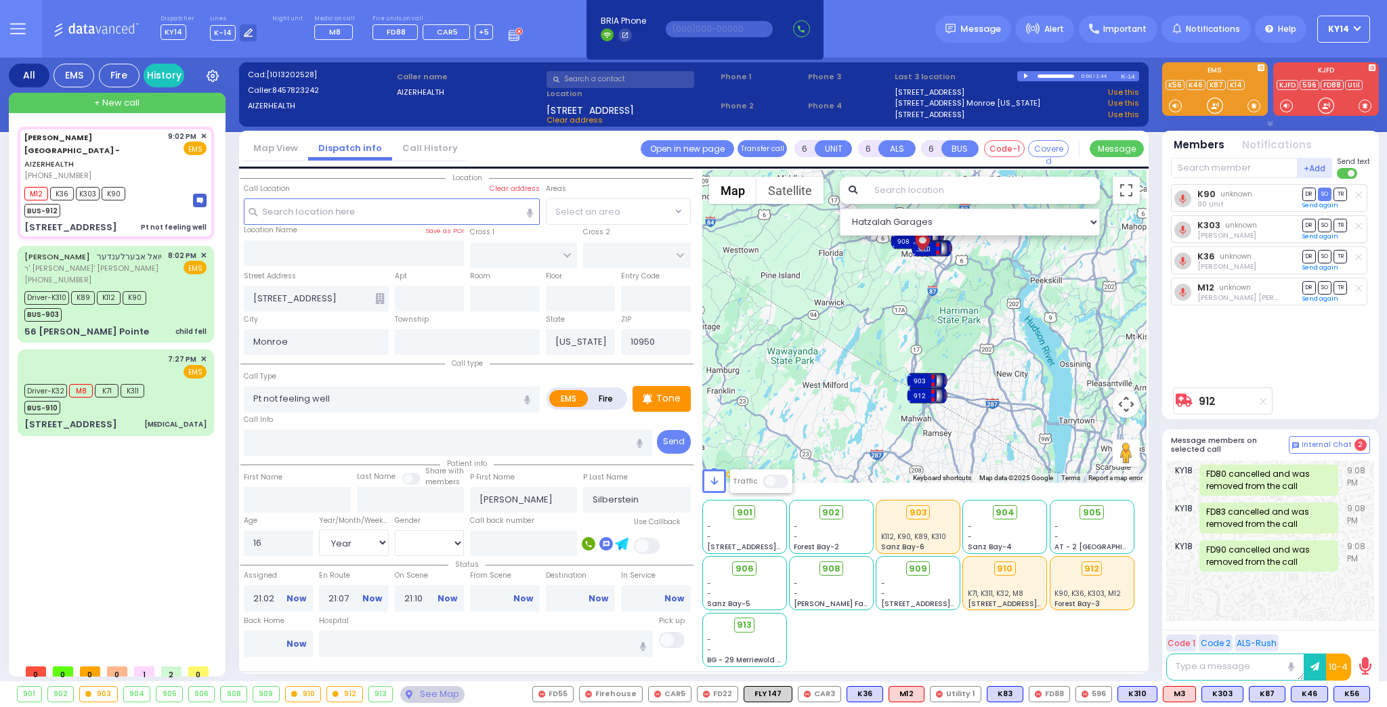
select select
radio input "true"
select select "Year"
select select "[DEMOGRAPHIC_DATA]"
select select "Hatzalah Garages"
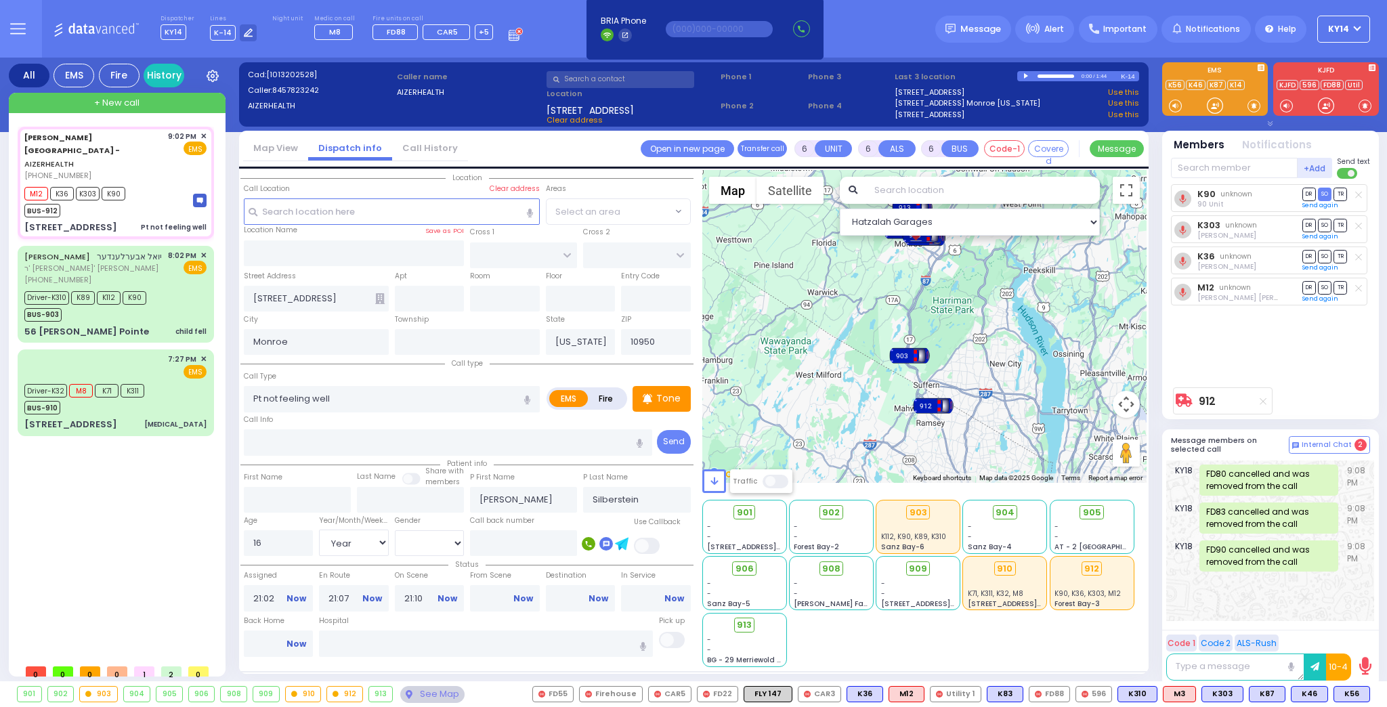
select select
radio input "true"
select select "Year"
select select "[DEMOGRAPHIC_DATA]"
select select "Hatzalah Garages"
